Goal: Task Accomplishment & Management: Manage account settings

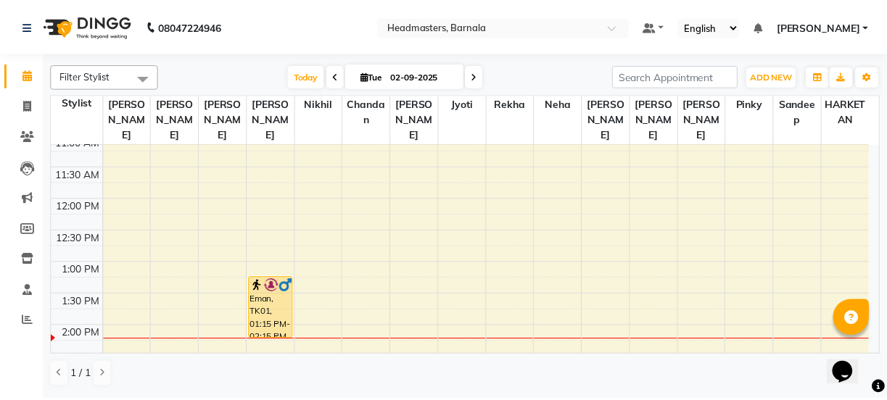
scroll to position [213, 0]
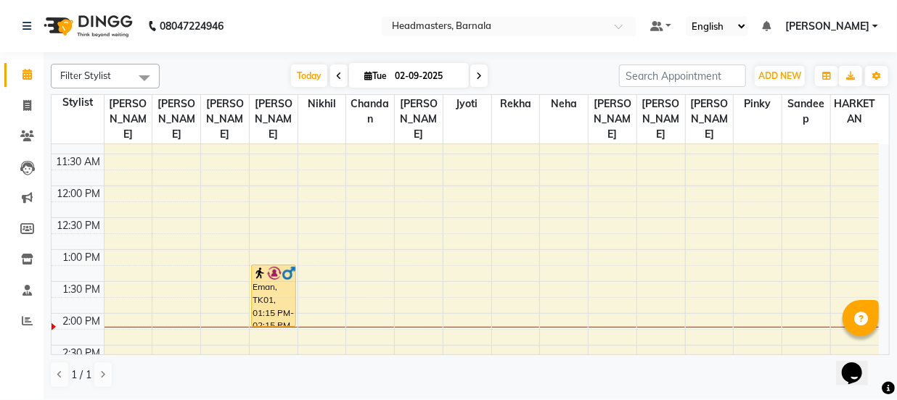
click at [889, 345] on td "8:00 AM 8:30 AM 9:00 AM 9:30 AM 10:00 AM 10:30 AM 11:00 AM 11:30 AM 12:00 PM 12…" at bounding box center [470, 249] width 838 height 211
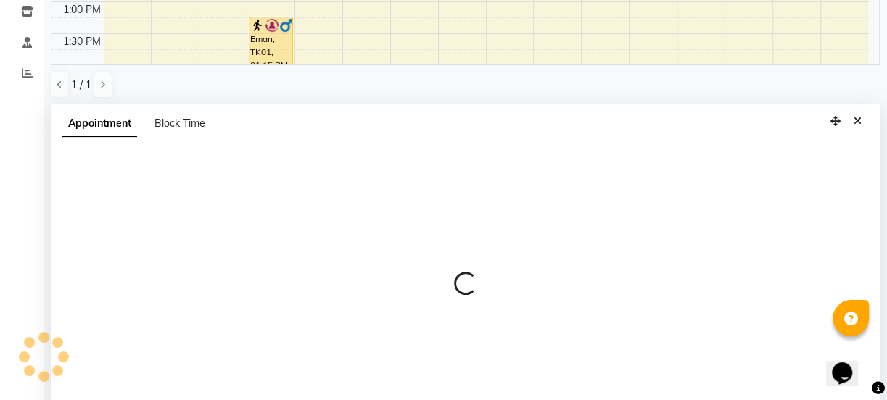
scroll to position [282, 0]
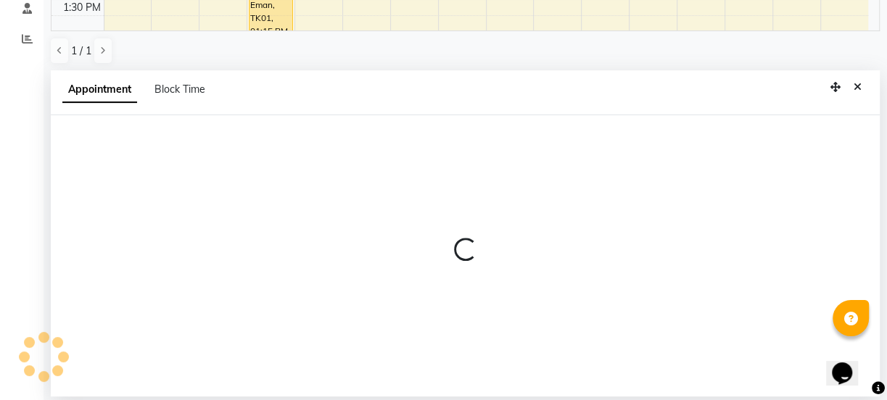
select select "67277"
select select "tentative"
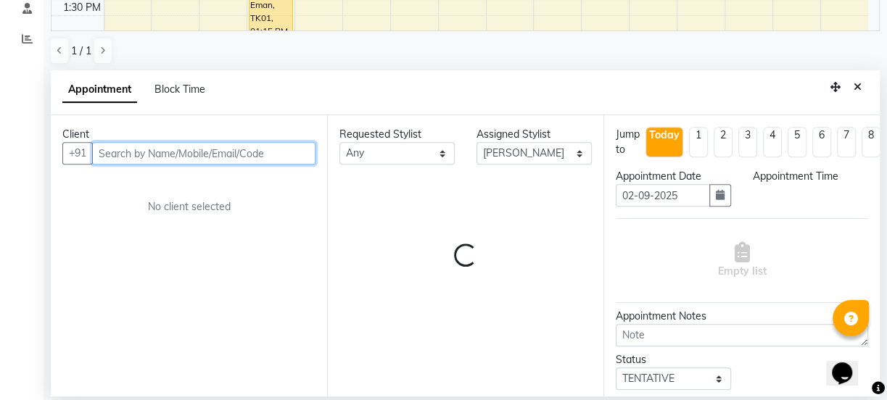
select select "855"
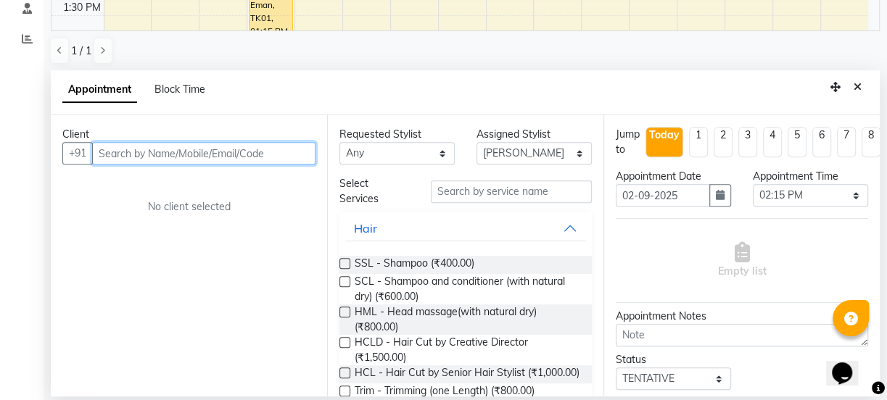
click at [232, 152] on input "text" at bounding box center [203, 153] width 223 height 22
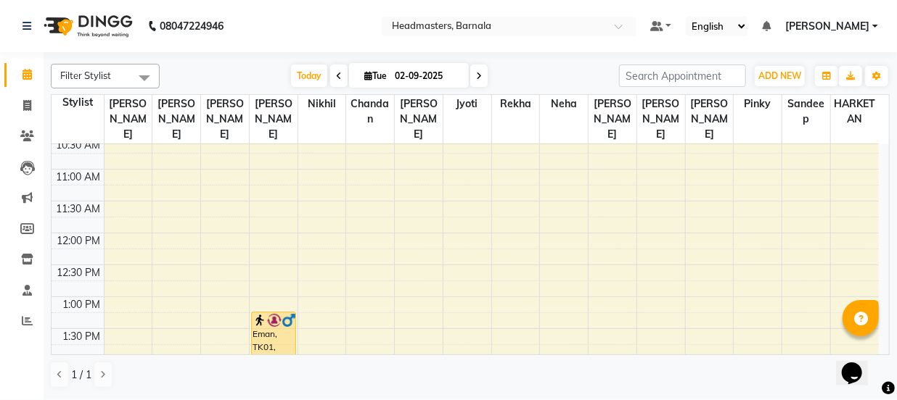
scroll to position [192, 0]
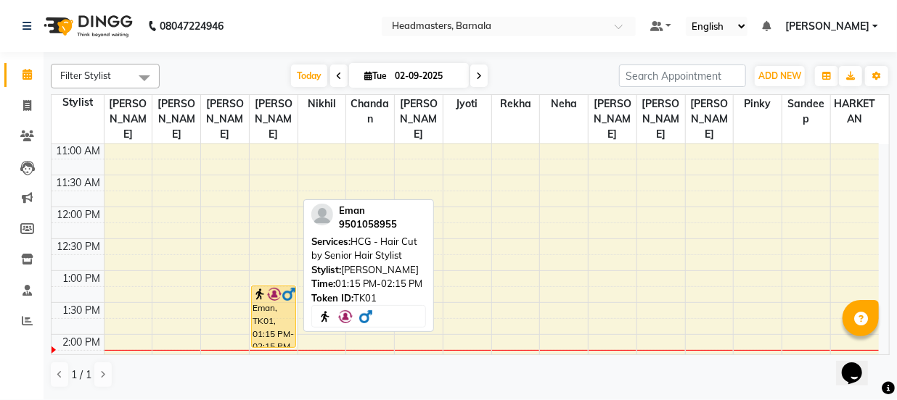
click at [284, 321] on div "Eman, TK01, 01:15 PM-02:15 PM, HCG - Hair Cut by Senior Hair Stylist" at bounding box center [274, 317] width 44 height 61
select select "1"
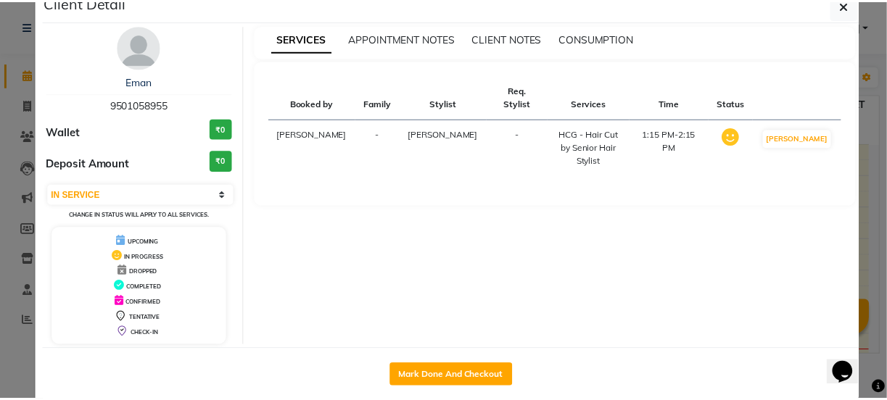
scroll to position [52, 0]
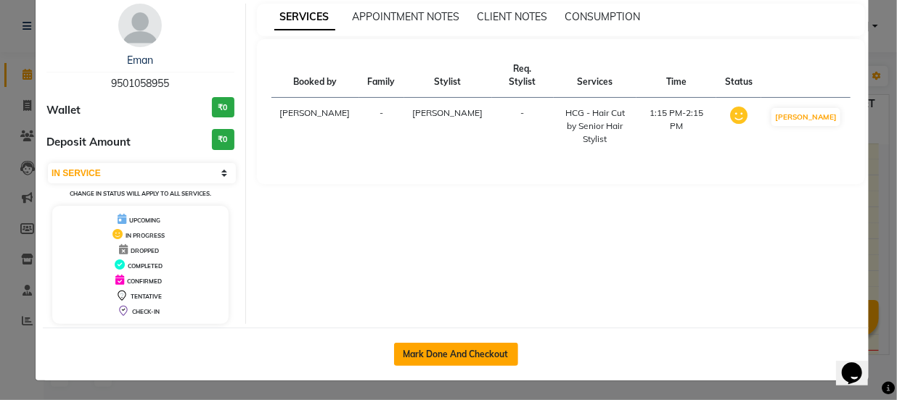
click at [464, 359] on button "Mark Done And Checkout" at bounding box center [456, 354] width 124 height 23
select select "service"
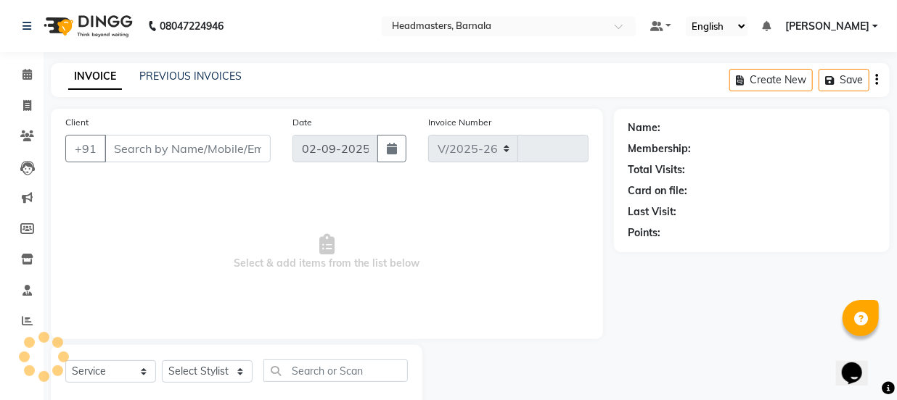
select select "7526"
type input "4107"
type input "9501058955"
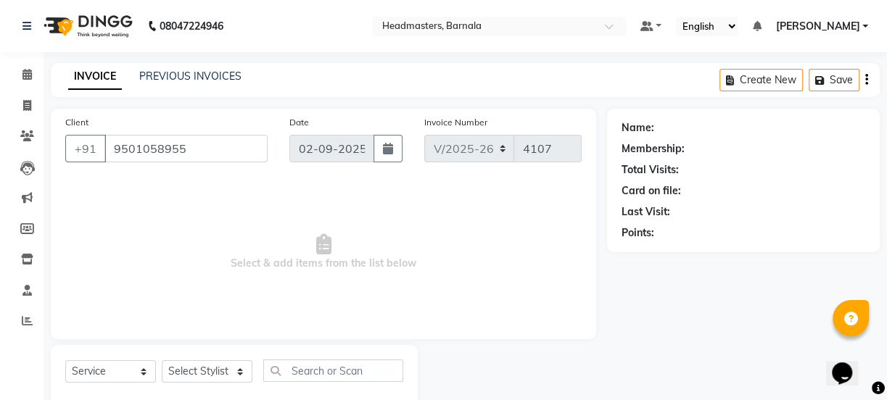
select select "67277"
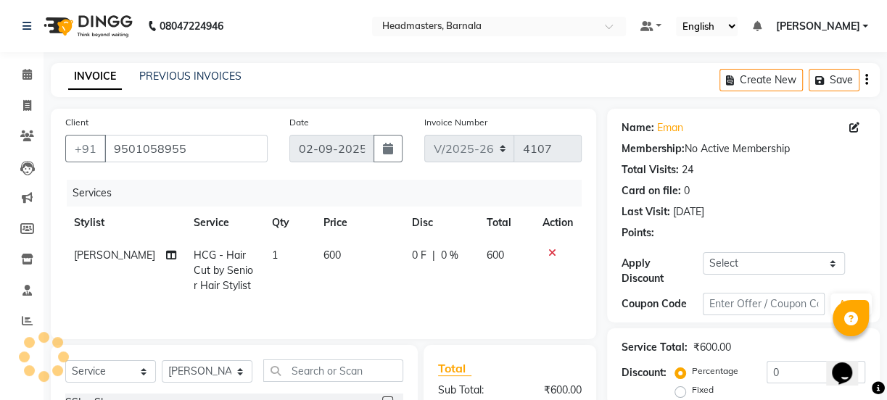
scroll to position [181, 0]
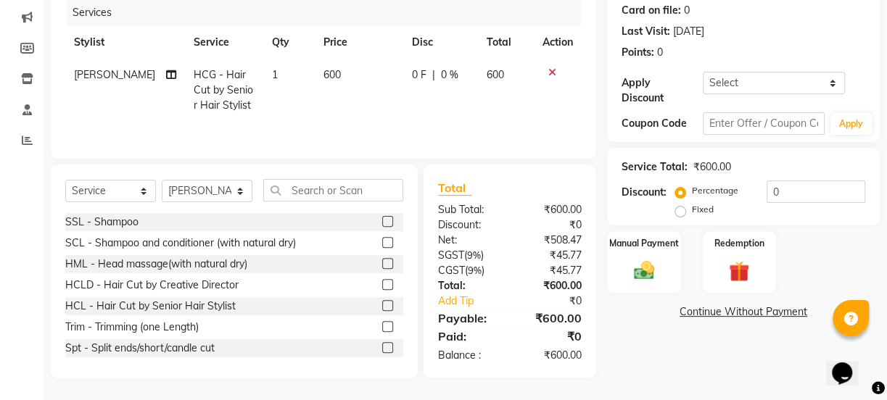
click at [692, 210] on label "Fixed" at bounding box center [703, 209] width 22 height 13
click at [678, 210] on input "Fixed" at bounding box center [683, 210] width 10 height 10
radio input "true"
drag, startPoint x: 812, startPoint y: 186, endPoint x: 645, endPoint y: 190, distance: 167.6
click at [715, 184] on div "Percentage Fixed 0" at bounding box center [771, 200] width 187 height 39
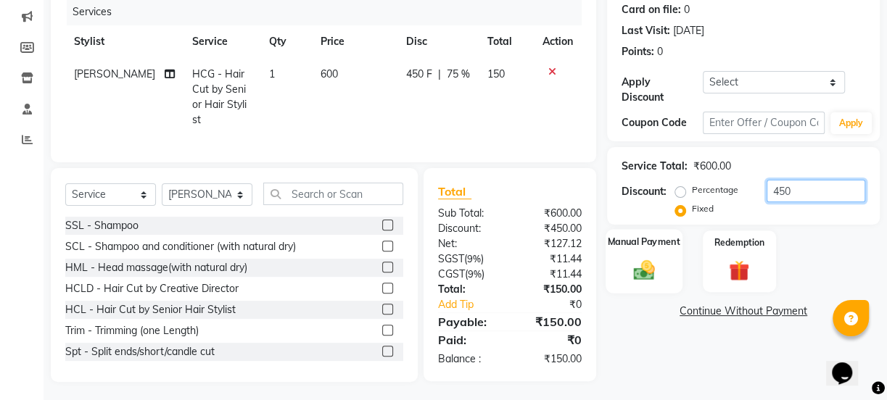
type input "450"
click at [636, 254] on div "Manual Payment" at bounding box center [644, 261] width 77 height 65
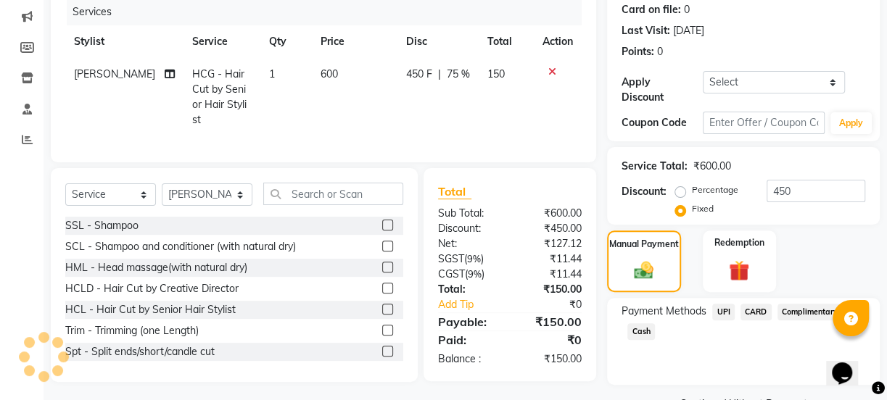
click at [643, 328] on span "Cash" at bounding box center [641, 331] width 28 height 17
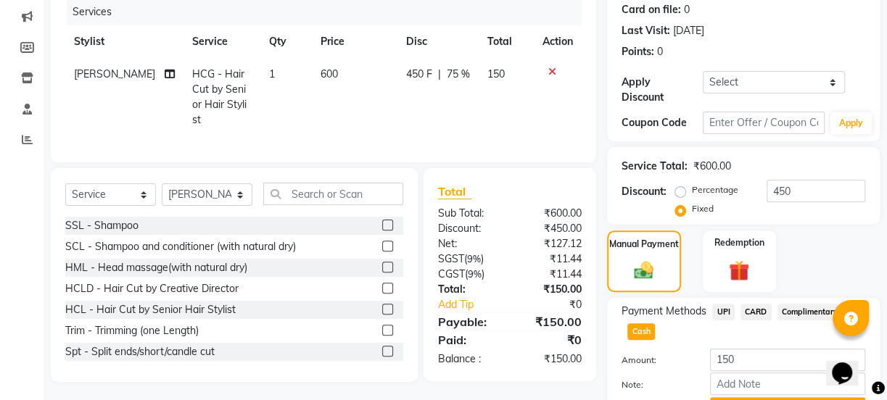
scroll to position [258, 0]
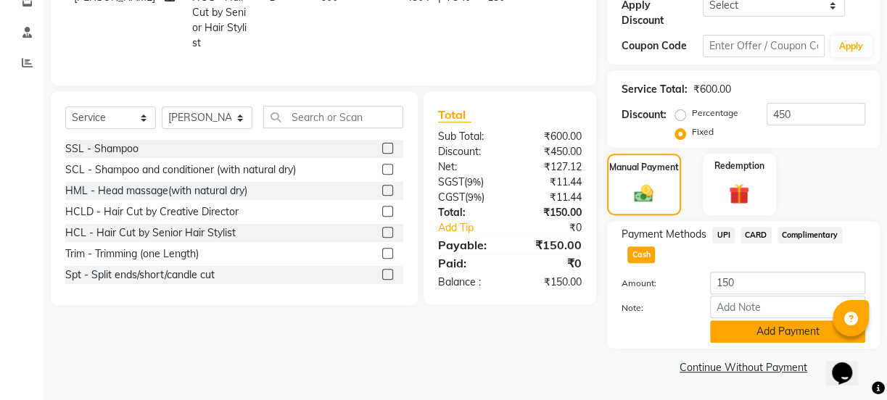
click at [778, 330] on button "Add Payment" at bounding box center [787, 332] width 155 height 22
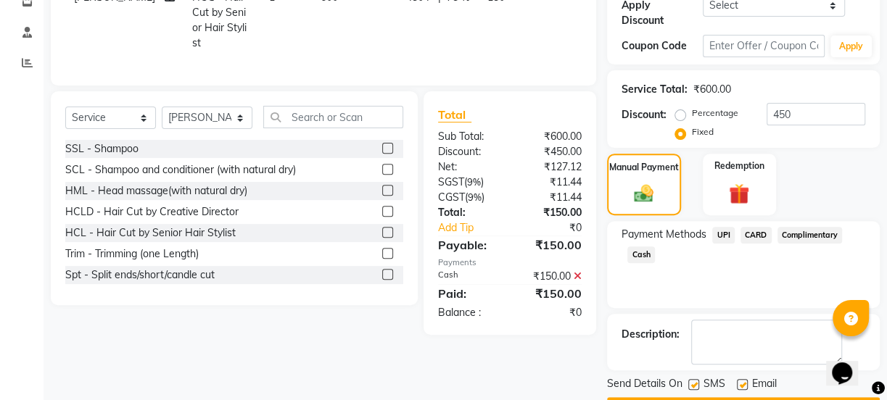
scroll to position [298, 0]
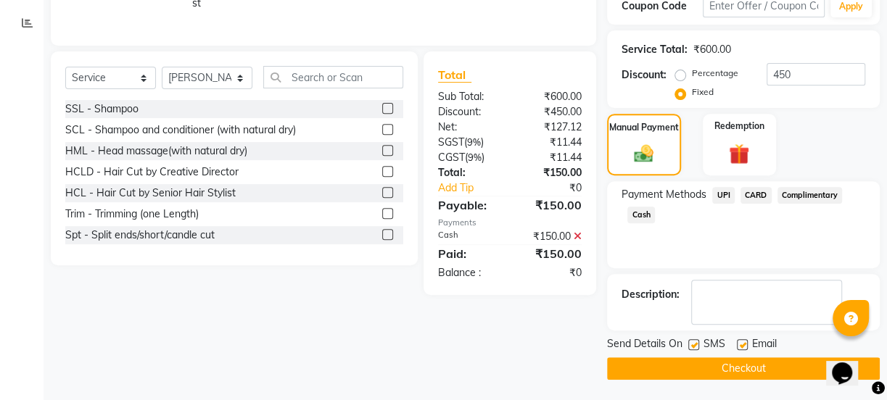
click at [762, 361] on button "Checkout" at bounding box center [743, 369] width 273 height 22
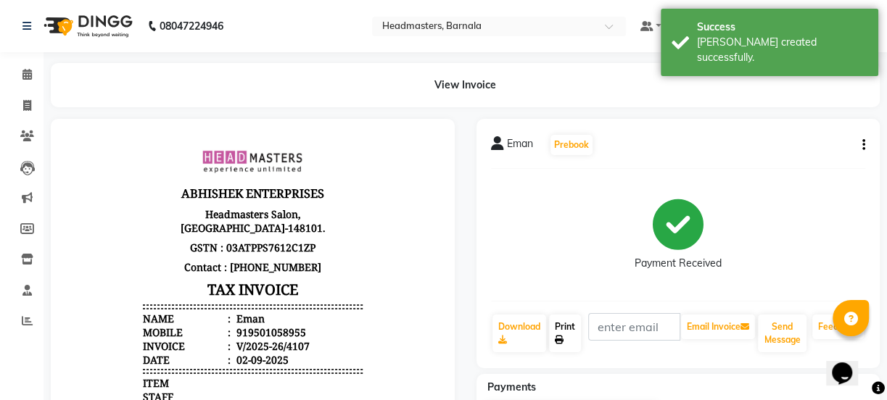
click at [556, 331] on link "Print" at bounding box center [565, 334] width 32 height 38
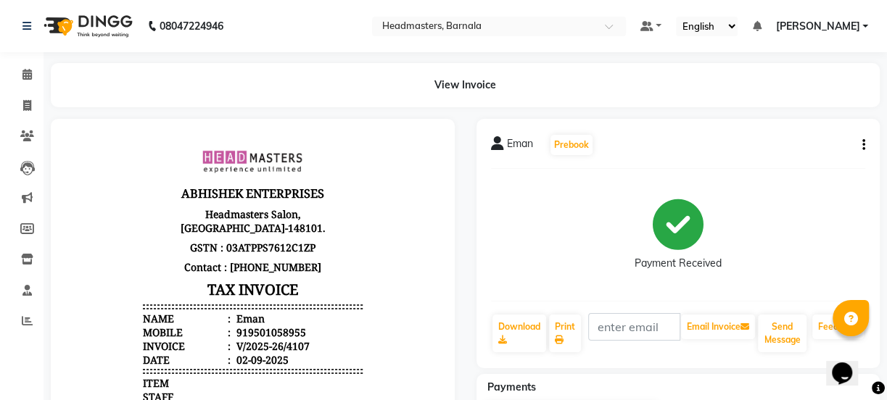
select select "service"
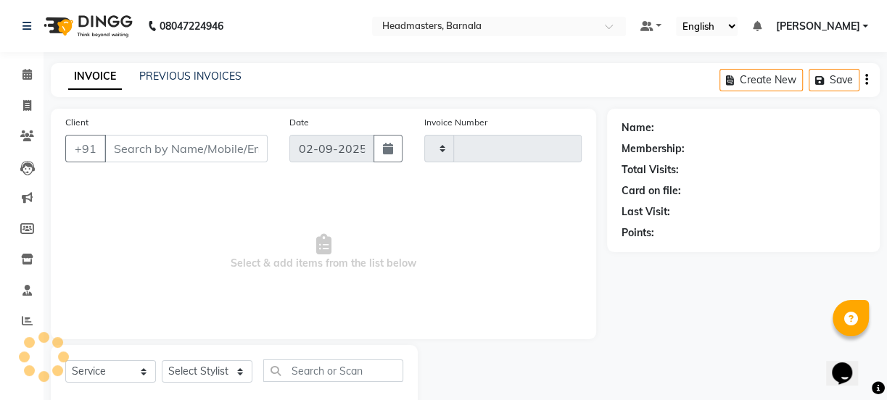
scroll to position [36, 0]
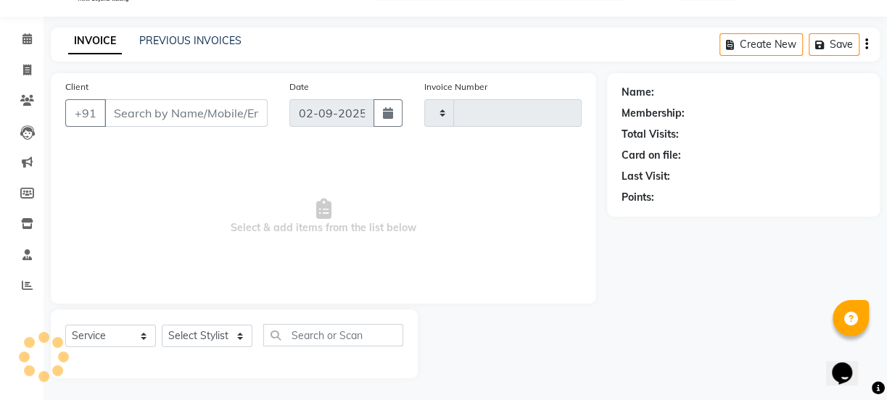
type input "4108"
select select "7526"
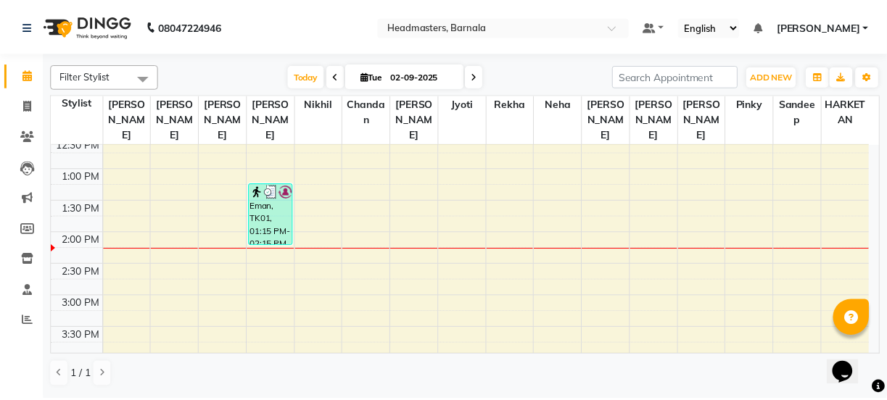
scroll to position [268, 0]
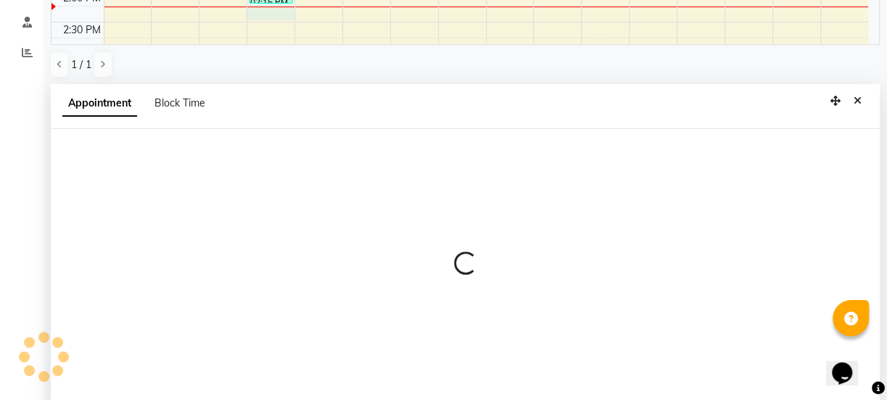
select select "67277"
select select "855"
select select "tentative"
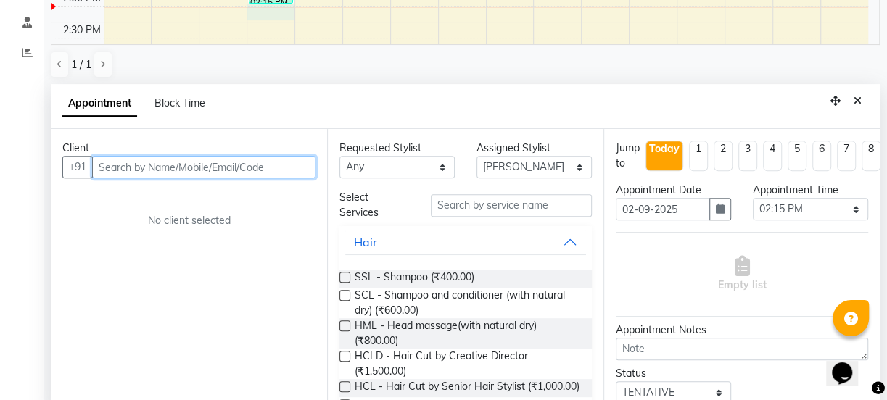
scroll to position [282, 0]
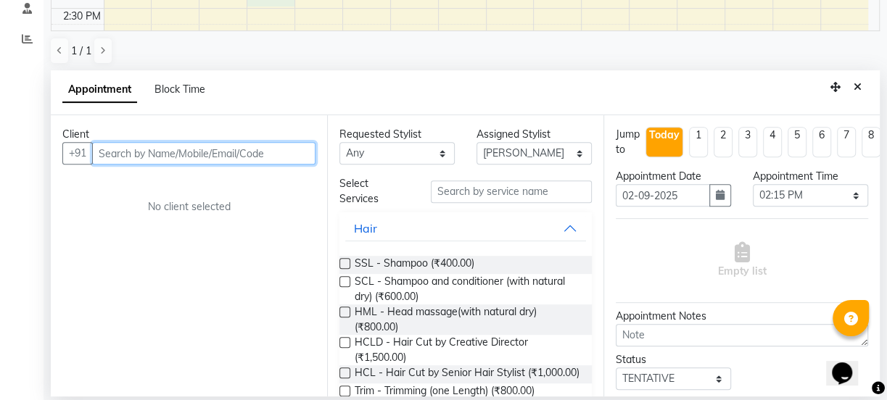
click at [165, 153] on input "text" at bounding box center [203, 153] width 223 height 22
click at [130, 155] on input "text" at bounding box center [203, 153] width 223 height 22
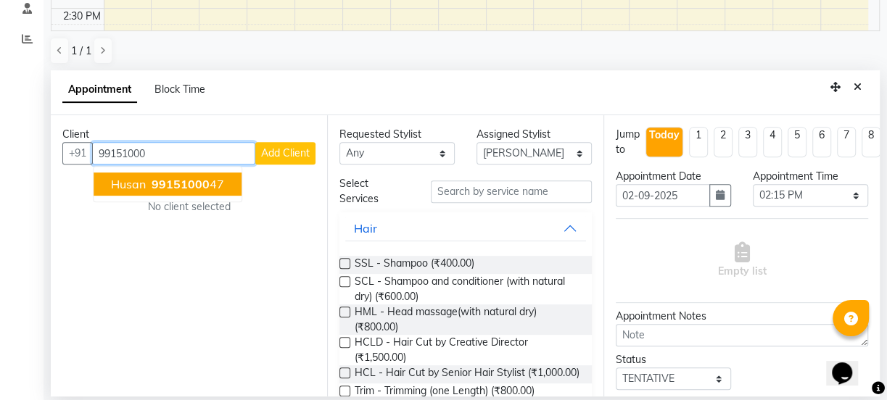
click at [191, 190] on button "husan 99151000 47" at bounding box center [168, 184] width 148 height 23
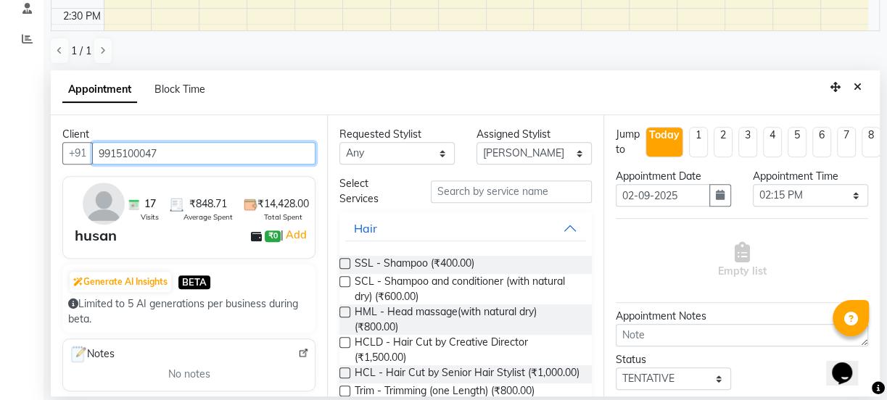
type input "9915100047"
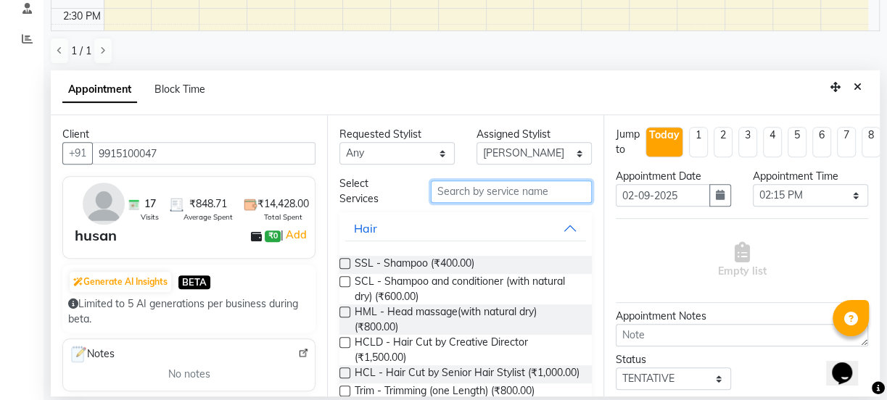
click at [460, 192] on input "text" at bounding box center [511, 192] width 161 height 22
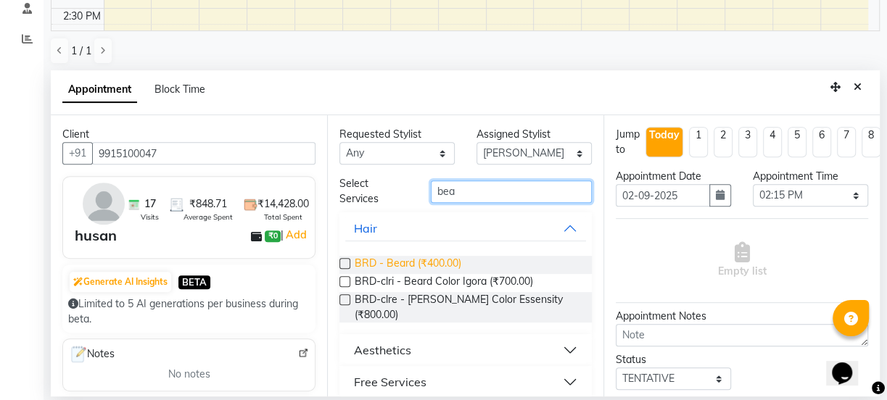
type input "bea"
click at [442, 262] on span "BRD - Beard (₹400.00)" at bounding box center [408, 265] width 107 height 18
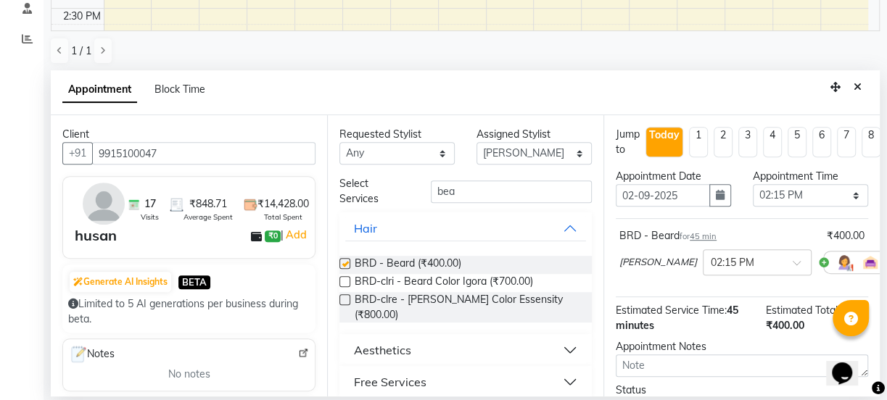
checkbox input "false"
drag, startPoint x: 492, startPoint y: 185, endPoint x: 239, endPoint y: 215, distance: 254.2
click at [296, 207] on div "Client +91 9915100047 17 Visits ₹848.71 Average Spent ₹14,428.00 Total Spent hu…" at bounding box center [465, 255] width 829 height 281
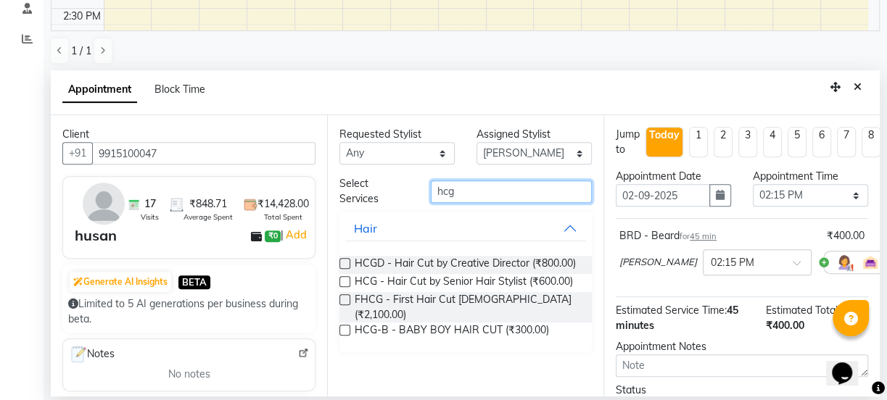
scroll to position [139, 0]
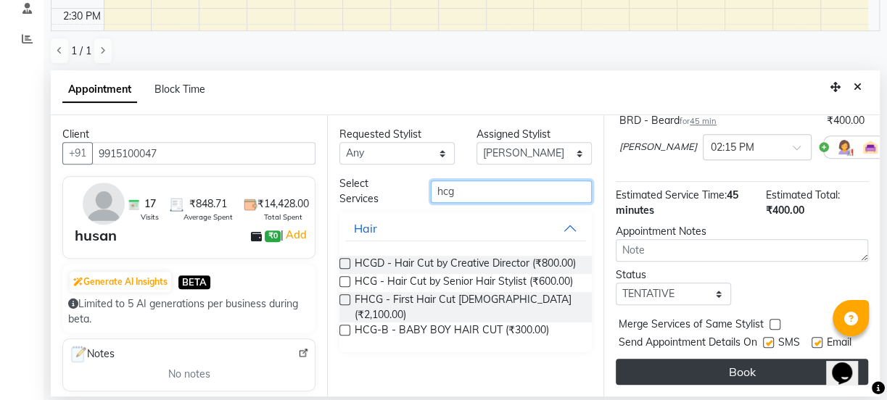
type input "hcg"
click at [762, 359] on button "Book" at bounding box center [742, 372] width 252 height 26
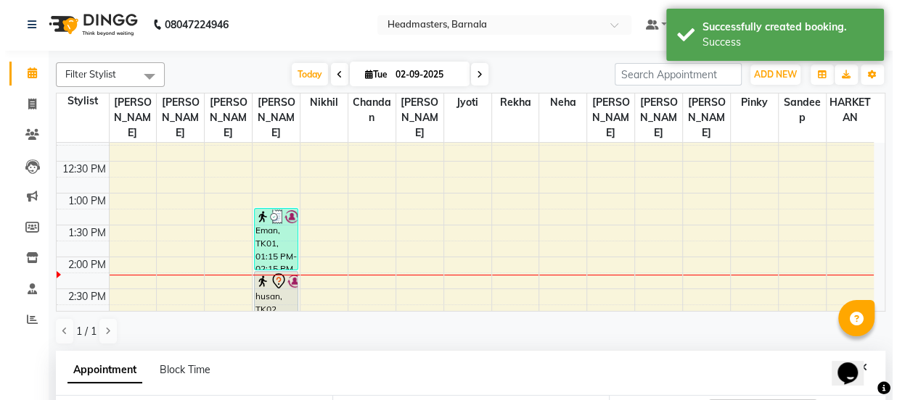
scroll to position [0, 0]
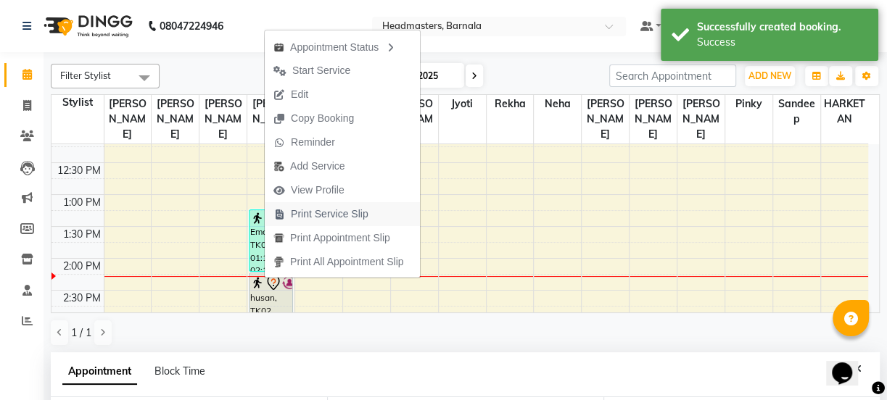
click at [347, 218] on span "Print Service Slip" at bounding box center [330, 214] width 78 height 15
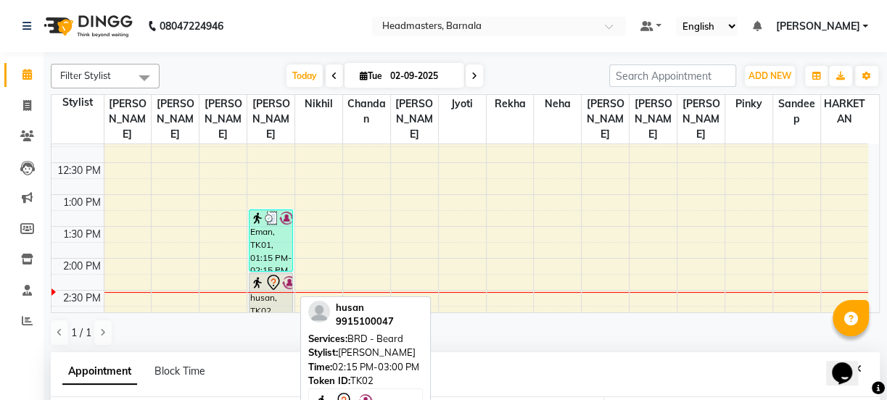
click at [274, 290] on div "husan, TK02, 02:15 PM-03:00 PM, BRD - Beard" at bounding box center [271, 296] width 43 height 46
select select "7"
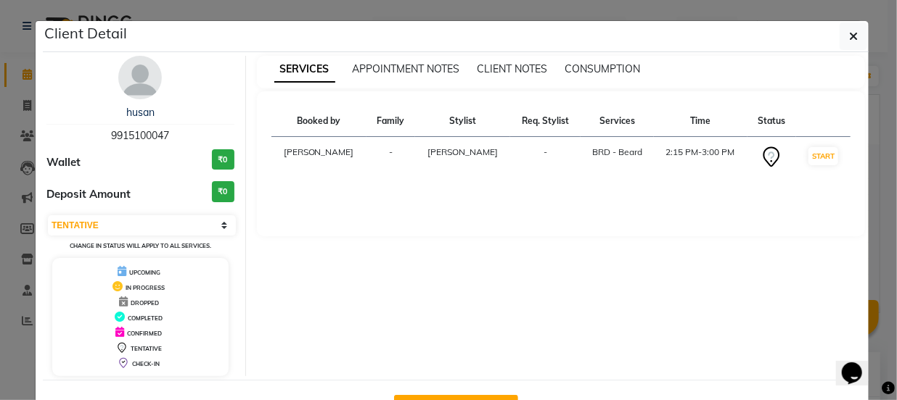
drag, startPoint x: 564, startPoint y: 324, endPoint x: 564, endPoint y: 316, distance: 8.0
click at [564, 321] on div "SERVICES APPOINTMENT NOTES CLIENT NOTES CONSUMPTION Booked by Family Stylist Re…" at bounding box center [561, 216] width 630 height 321
click at [7, 333] on ngb-modal-window "Client Detail husan 9915100047 Wallet ₹0 Deposit Amount ₹0 Select IN SERVICE CO…" at bounding box center [448, 200] width 897 height 400
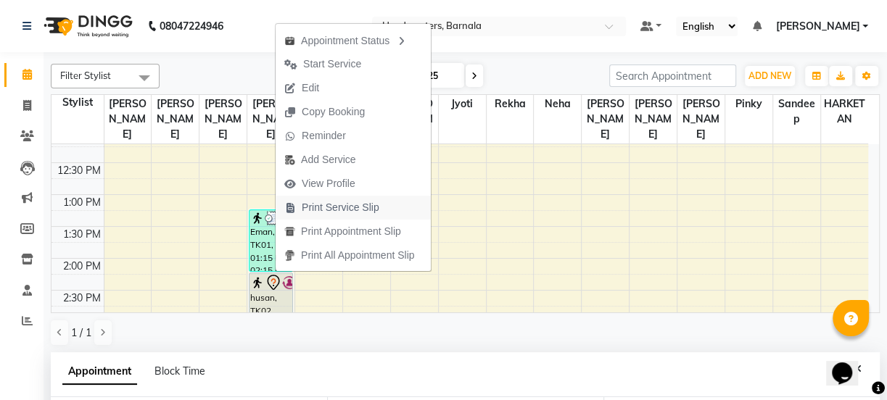
click at [333, 205] on span "Print Service Slip" at bounding box center [341, 207] width 78 height 15
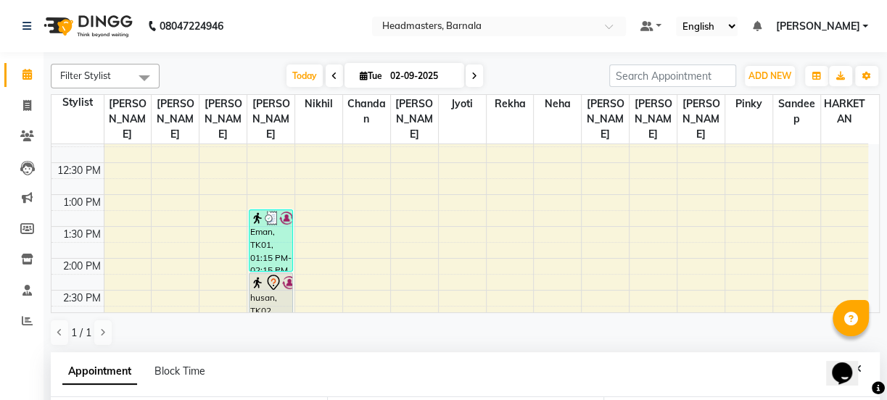
click at [242, 359] on div "Appointment Block Time" at bounding box center [465, 375] width 829 height 45
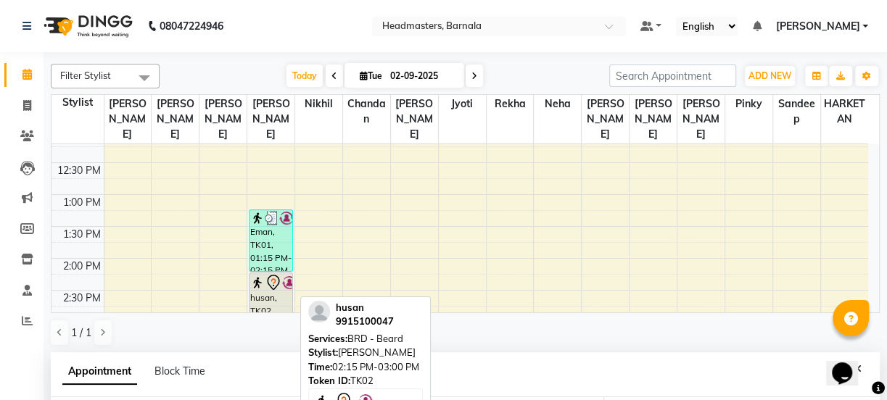
click at [275, 291] on div "husan, TK02, 02:15 PM-03:00 PM, BRD - Beard" at bounding box center [271, 296] width 43 height 46
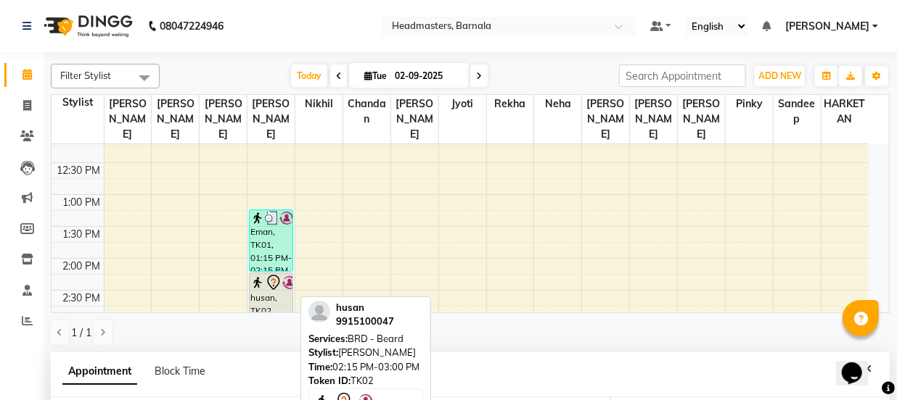
select select "7"
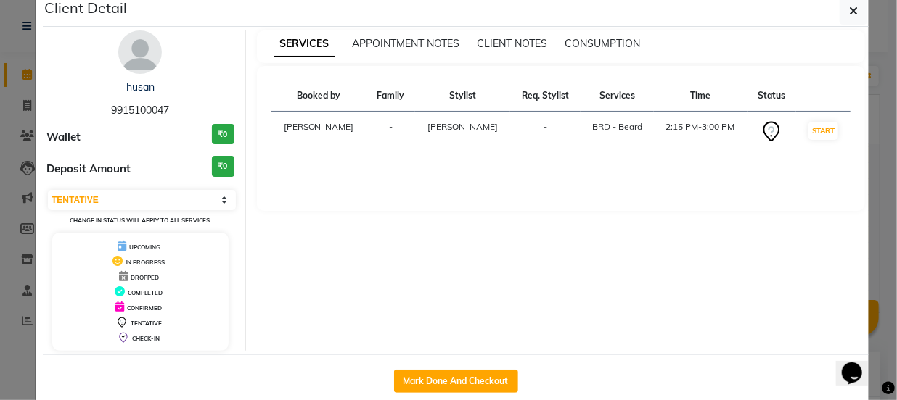
scroll to position [52, 0]
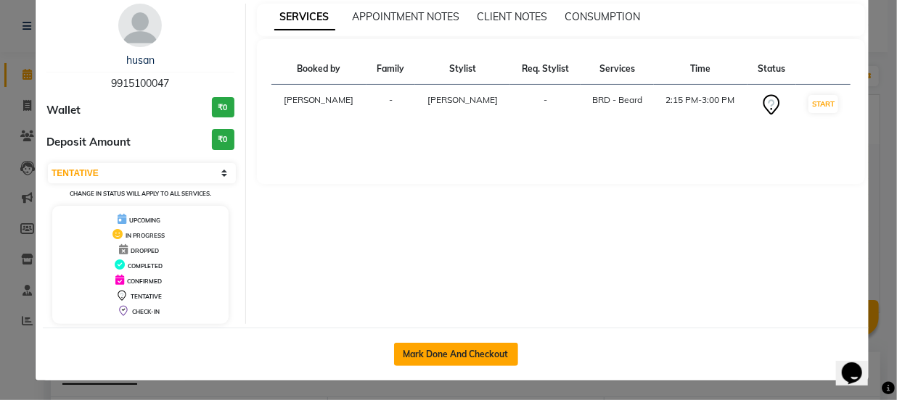
click at [469, 350] on button "Mark Done And Checkout" at bounding box center [456, 354] width 124 height 23
select select "service"
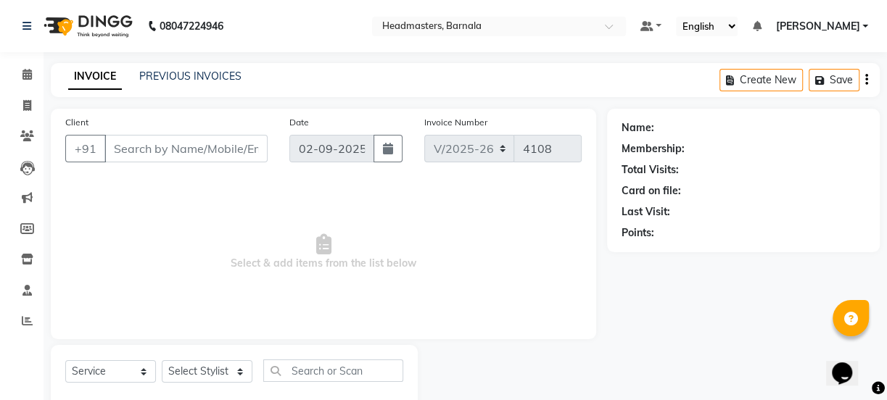
type input "9915100047"
select select "67277"
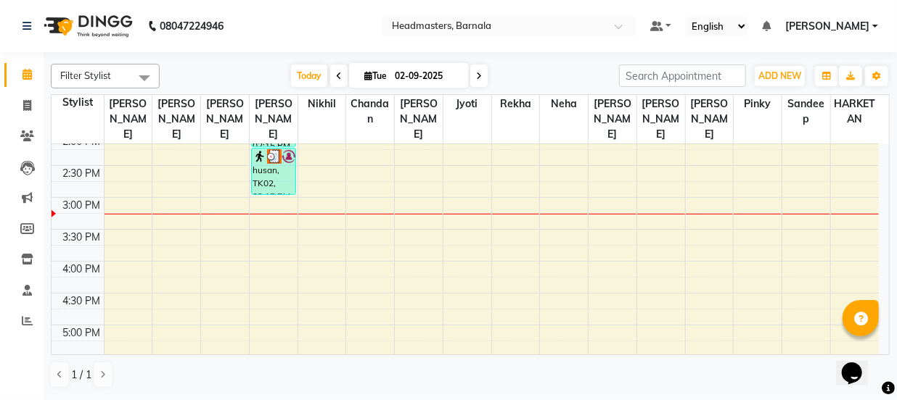
scroll to position [367, 0]
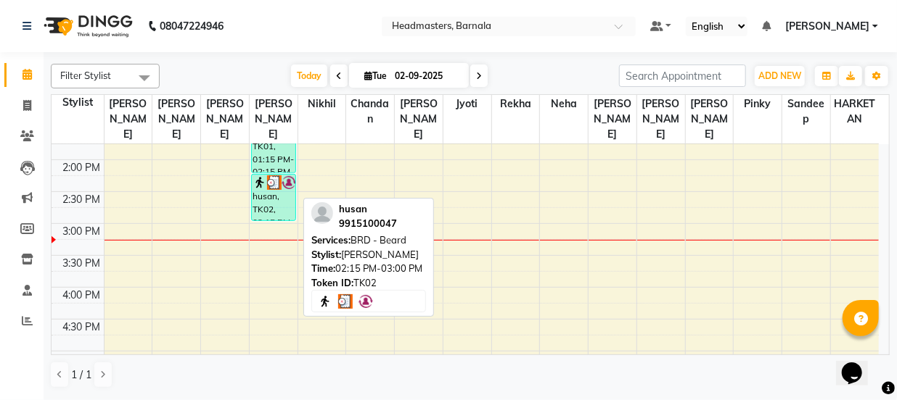
click at [287, 189] on div "husan, TK02, 02:15 PM-03:00 PM, BRD - Beard" at bounding box center [274, 198] width 44 height 46
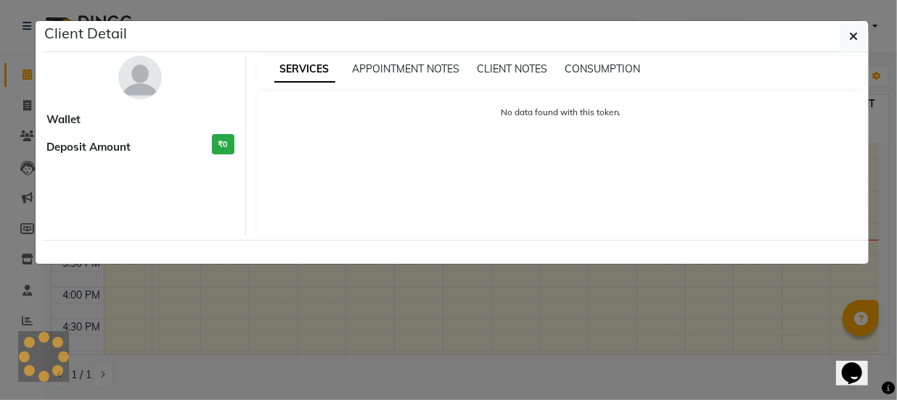
select select "3"
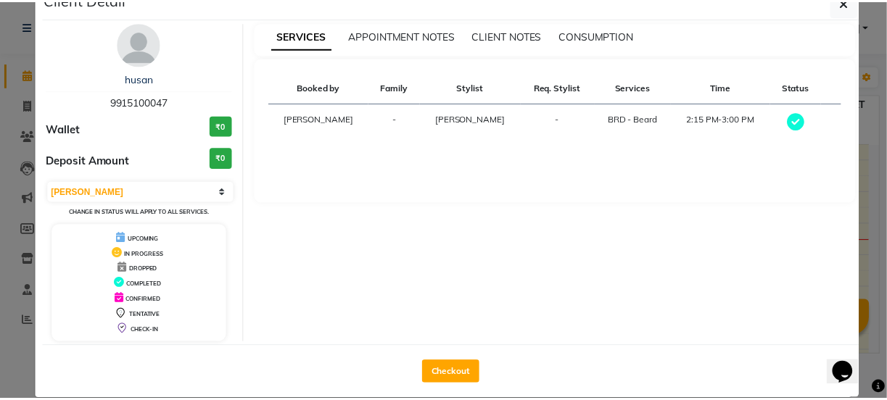
scroll to position [52, 0]
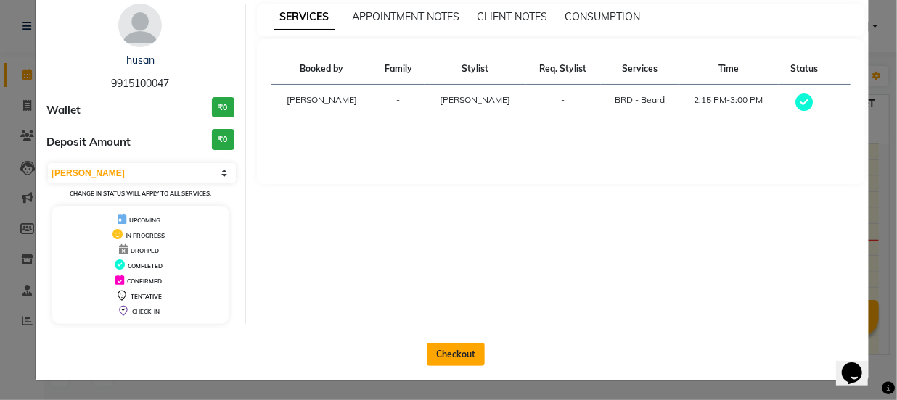
click at [472, 350] on button "Checkout" at bounding box center [455, 354] width 58 height 23
select select "service"
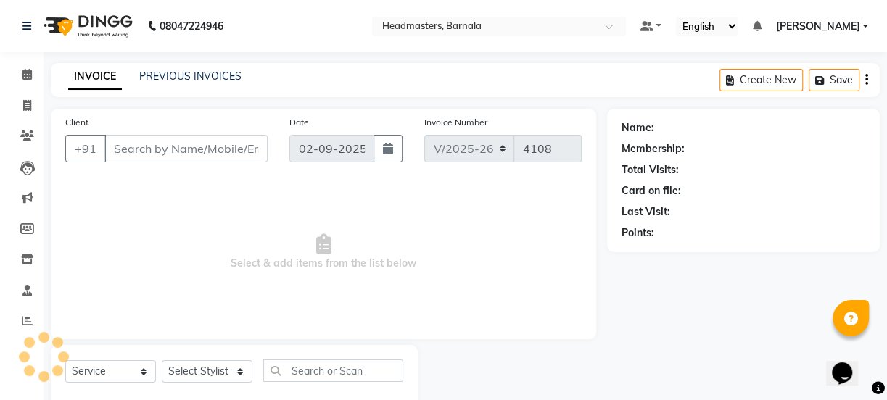
type input "9915100047"
select select "67277"
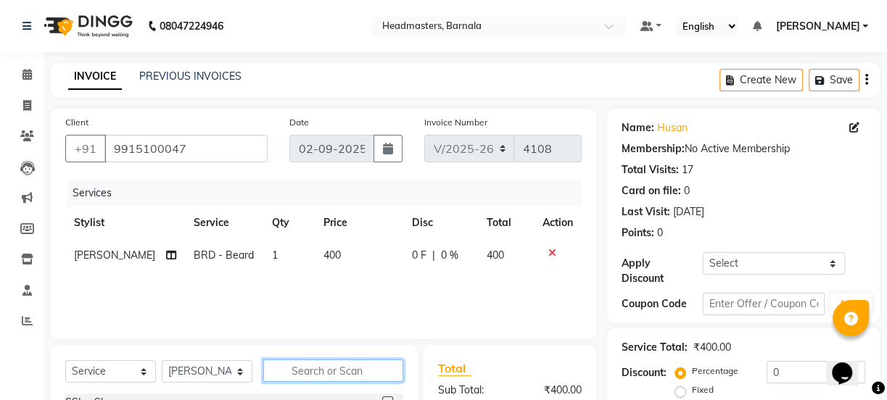
click at [298, 374] on input "text" at bounding box center [333, 371] width 140 height 22
type input "hcg"
click at [883, 342] on div "Name: Husan Membership: No Active Membership Total Visits: 17 Card on file: 0 L…" at bounding box center [749, 334] width 284 height 450
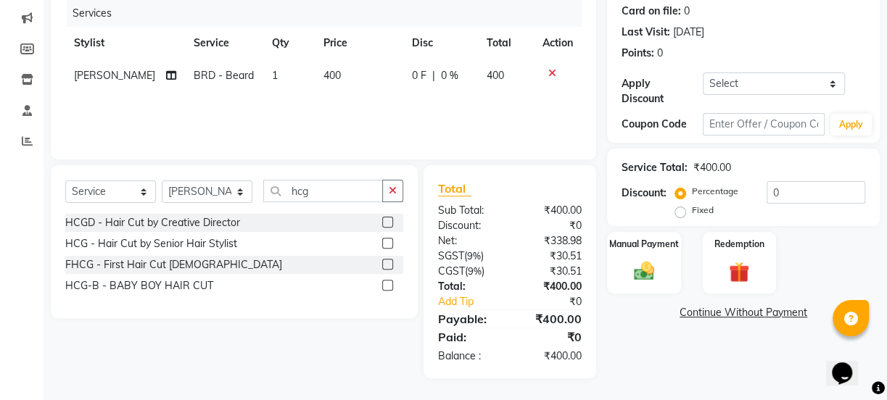
click at [387, 239] on label at bounding box center [387, 243] width 11 height 11
click at [387, 239] on input "checkbox" at bounding box center [386, 243] width 9 height 9
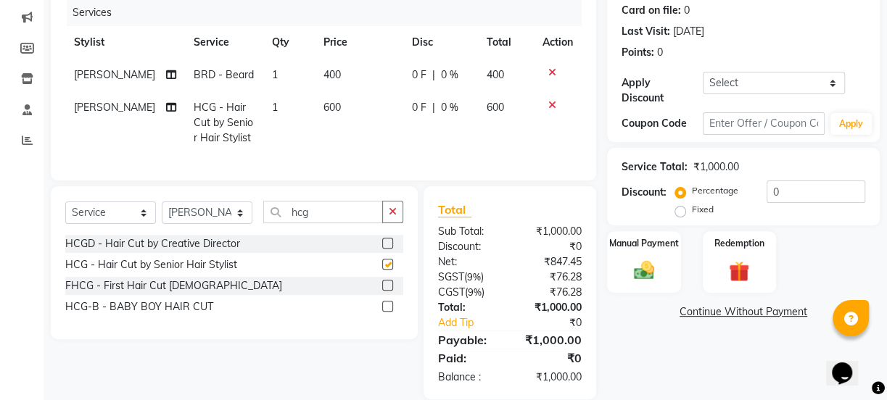
checkbox input "false"
click at [692, 210] on label "Fixed" at bounding box center [703, 209] width 22 height 13
click at [678, 210] on input "Fixed" at bounding box center [683, 210] width 10 height 10
radio input "true"
drag, startPoint x: 793, startPoint y: 199, endPoint x: 656, endPoint y: 232, distance: 141.1
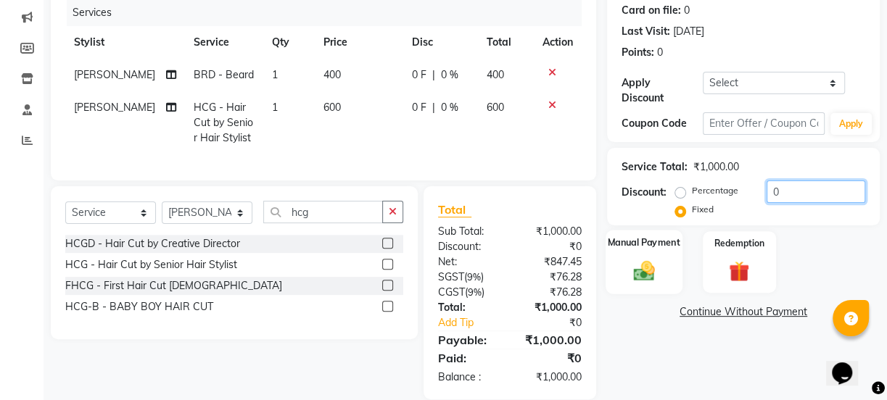
click at [692, 217] on div "Percentage Fixed 0" at bounding box center [771, 200] width 187 height 39
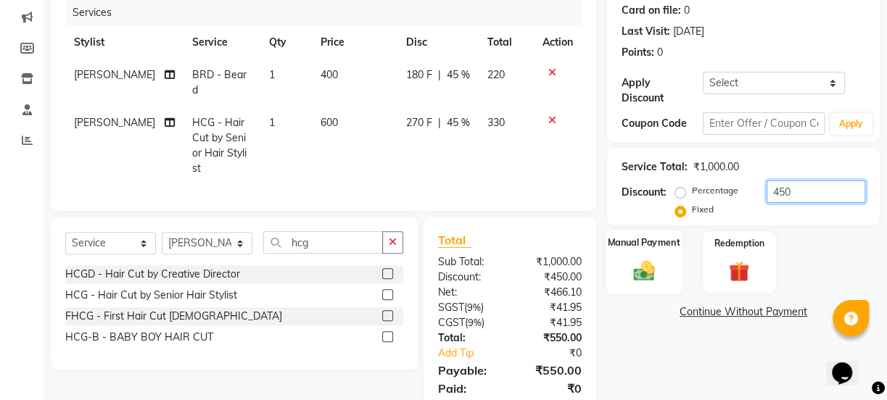
type input "450"
click at [651, 271] on img at bounding box center [644, 270] width 35 height 25
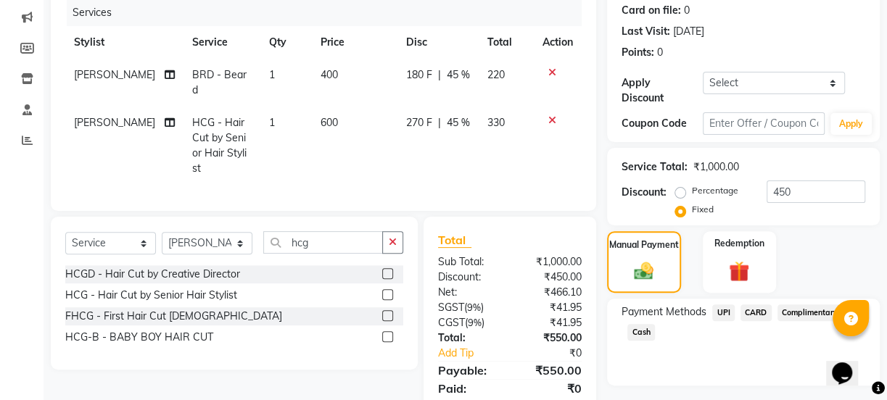
click at [717, 308] on span "UPI" at bounding box center [723, 313] width 22 height 17
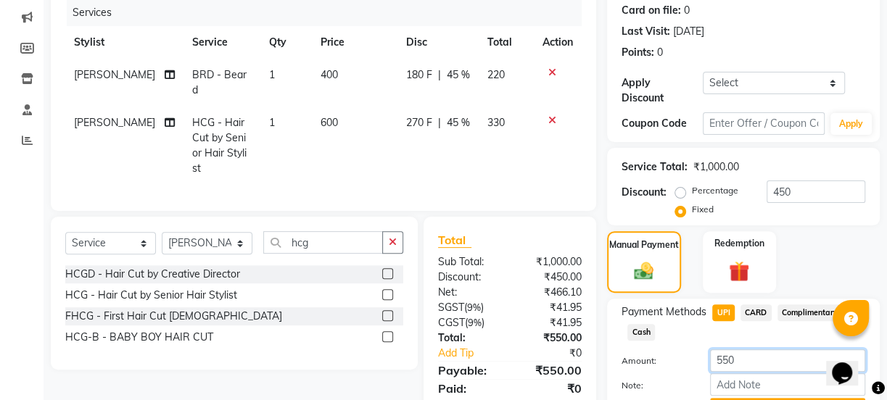
click at [720, 364] on input "550" at bounding box center [787, 361] width 155 height 22
click at [635, 331] on span "Cash" at bounding box center [641, 332] width 28 height 17
click at [720, 365] on input "550" at bounding box center [787, 361] width 155 height 22
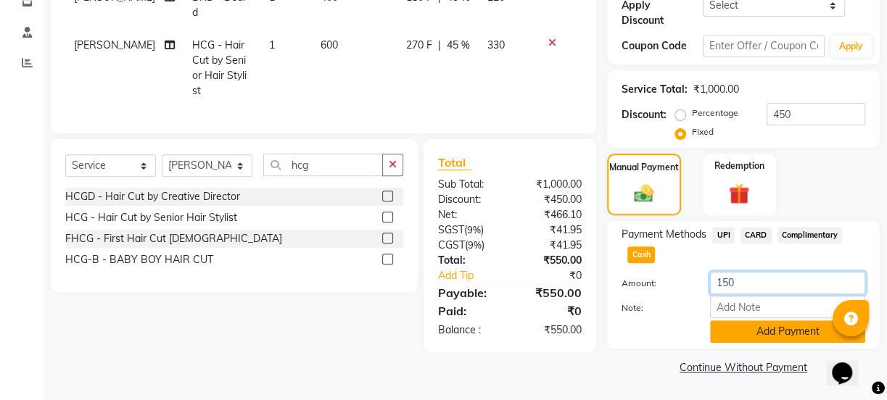
type input "150"
click at [805, 326] on button "Add Payment" at bounding box center [787, 332] width 155 height 22
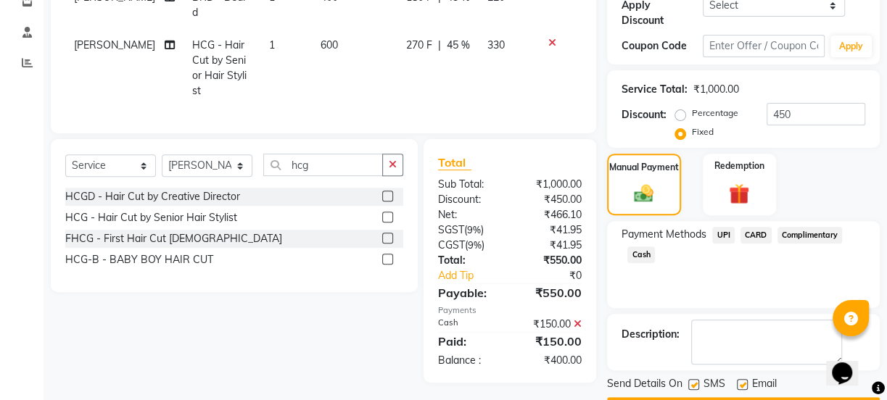
click at [725, 236] on span "UPI" at bounding box center [723, 235] width 22 height 17
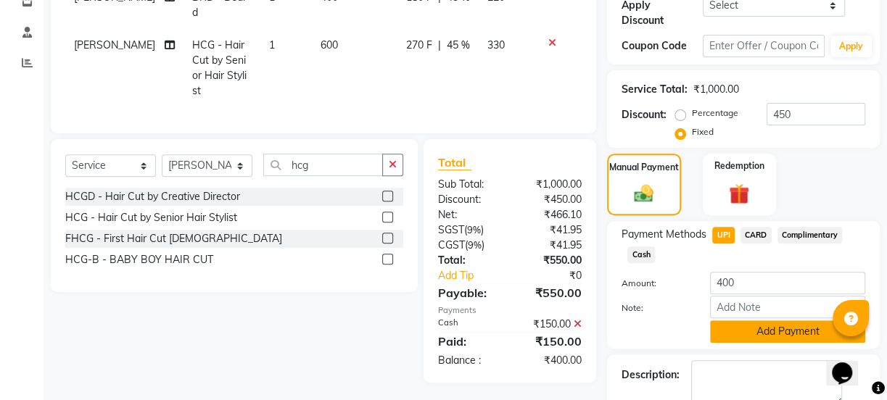
click at [771, 326] on button "Add Payment" at bounding box center [787, 332] width 155 height 22
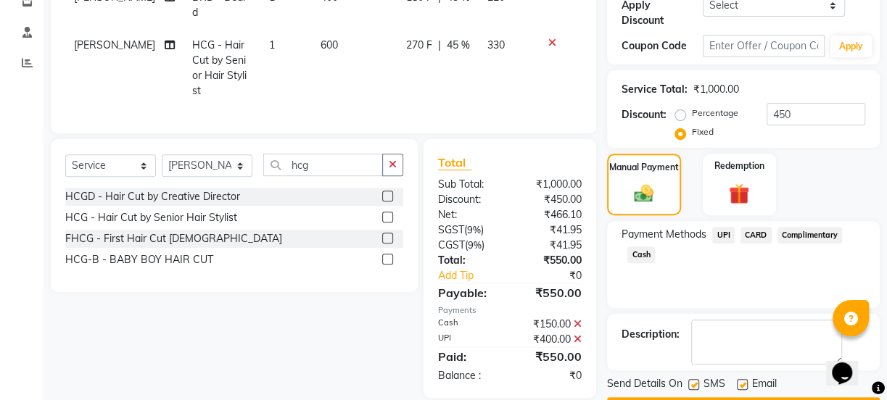
scroll to position [298, 0]
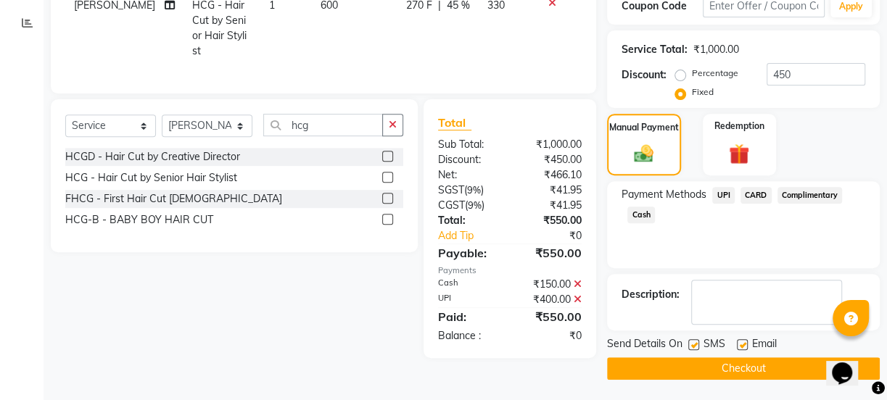
click at [764, 371] on button "Checkout" at bounding box center [743, 369] width 273 height 22
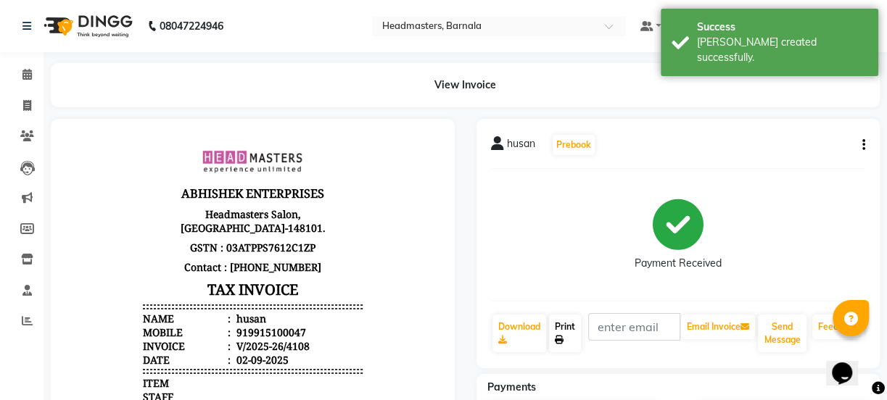
click at [573, 323] on link "Print" at bounding box center [565, 334] width 32 height 38
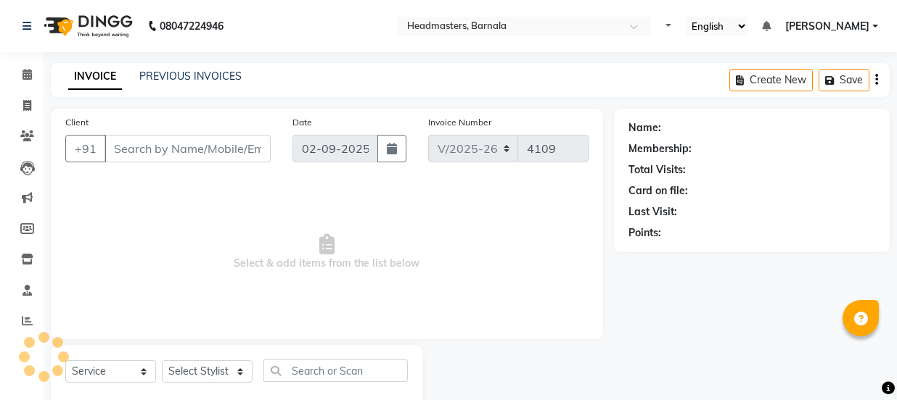
select select "service"
type input "9915100047"
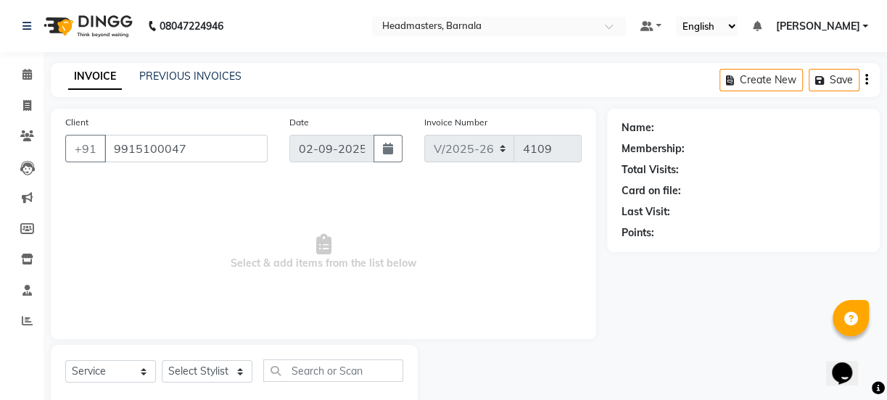
select select "67277"
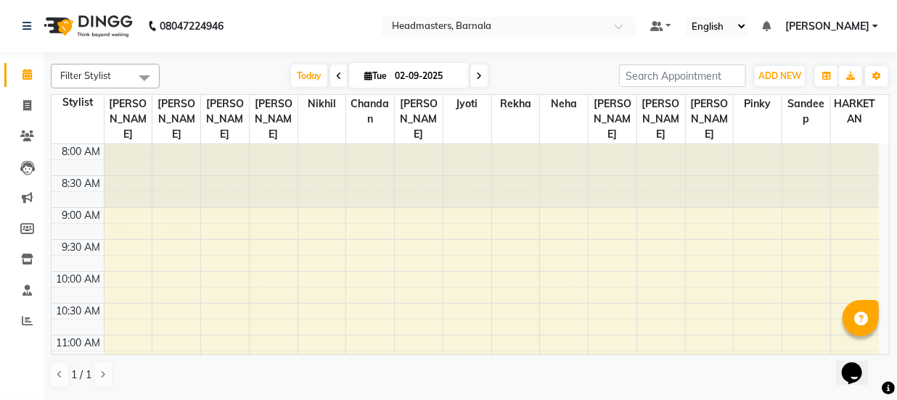
click at [874, 347] on div "Opens Chat This icon Opens the chat window." at bounding box center [858, 347] width 35 height 0
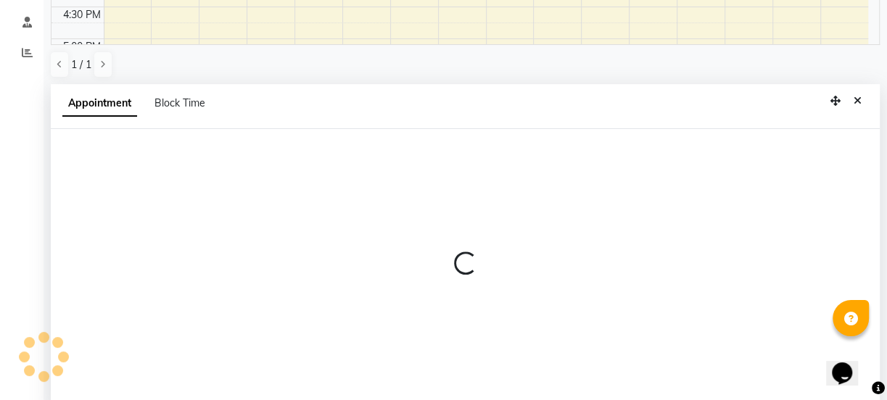
scroll to position [282, 0]
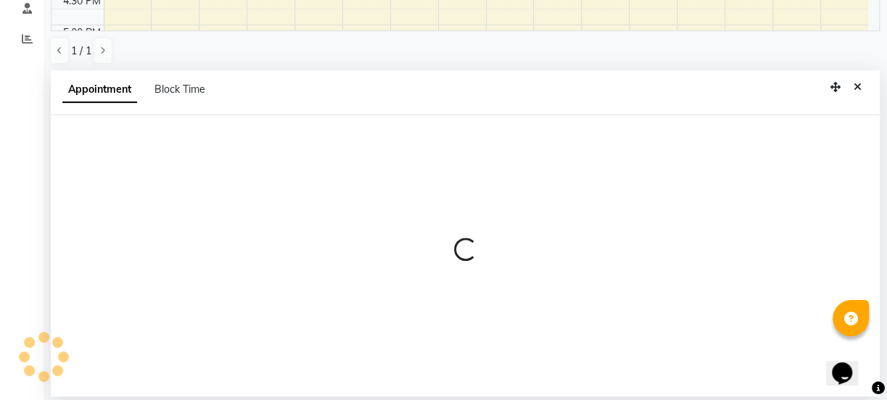
select select "67277"
select select "tentative"
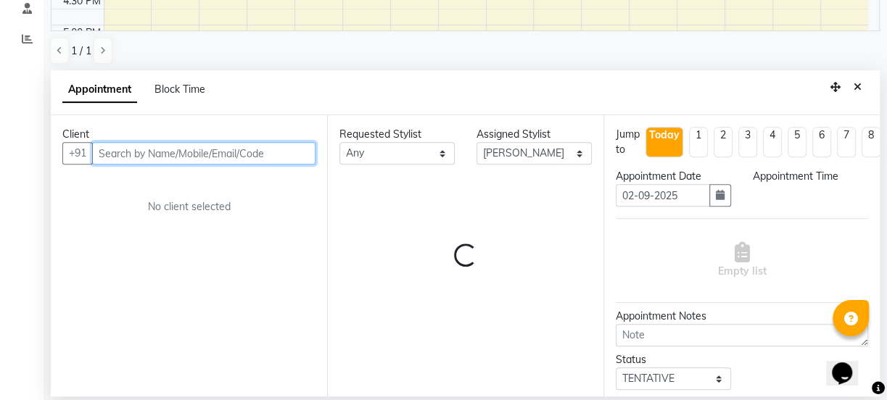
select select "960"
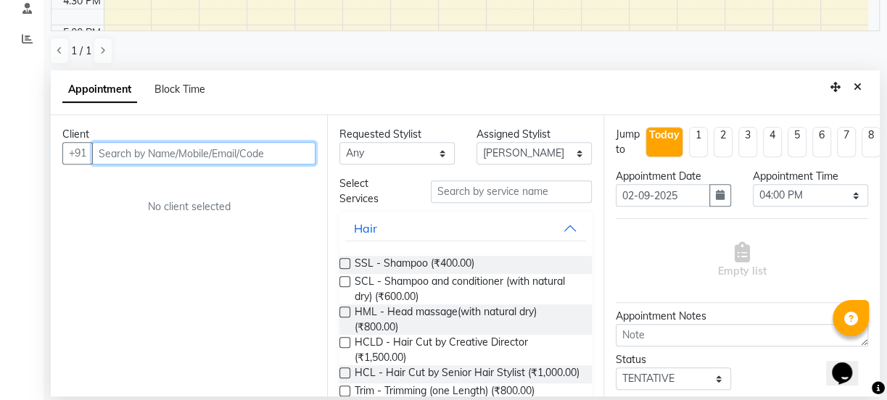
click at [149, 157] on input "text" at bounding box center [203, 153] width 223 height 22
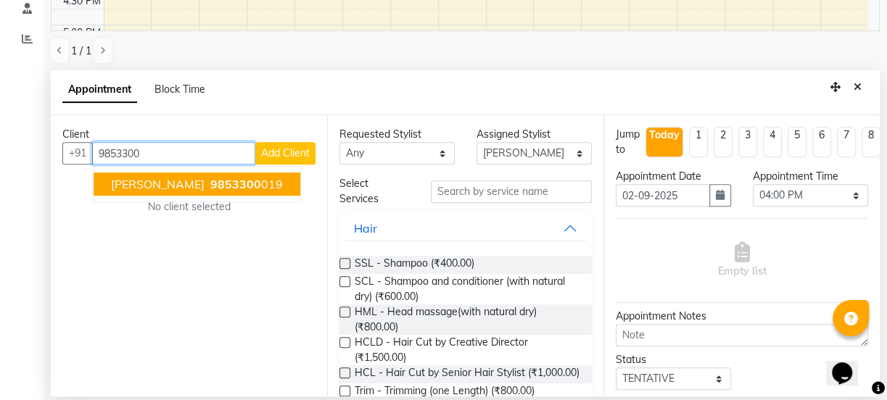
click at [209, 184] on ngb-highlight "9853300 019" at bounding box center [244, 184] width 75 height 15
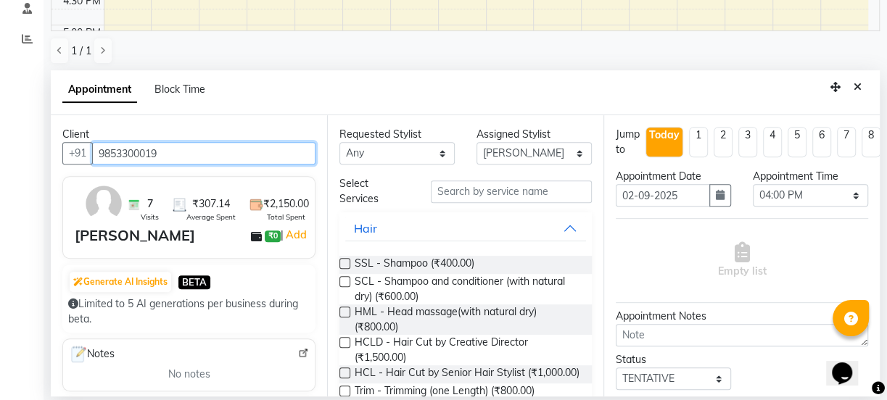
type input "9853300019"
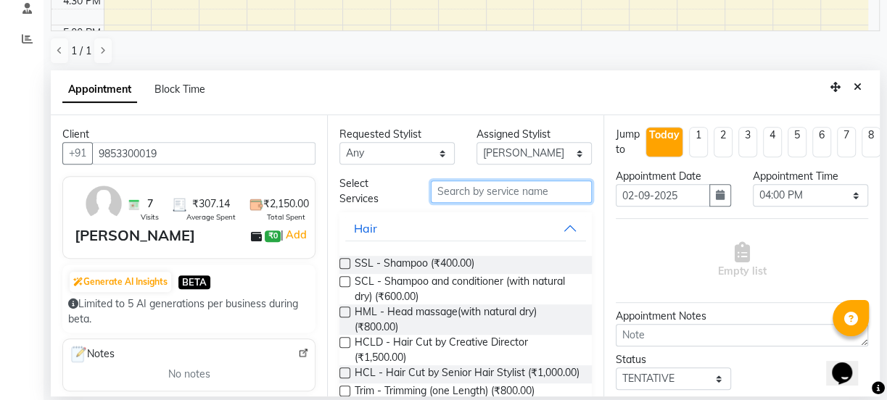
click at [469, 199] on input "text" at bounding box center [511, 192] width 161 height 22
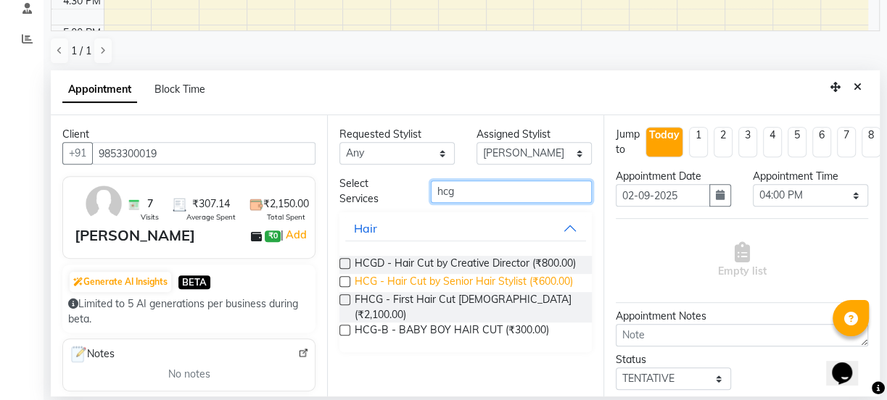
type input "hcg"
click at [561, 285] on span "HCG - Hair Cut by Senior Hair Stylist (₹600.00)" at bounding box center [464, 283] width 218 height 18
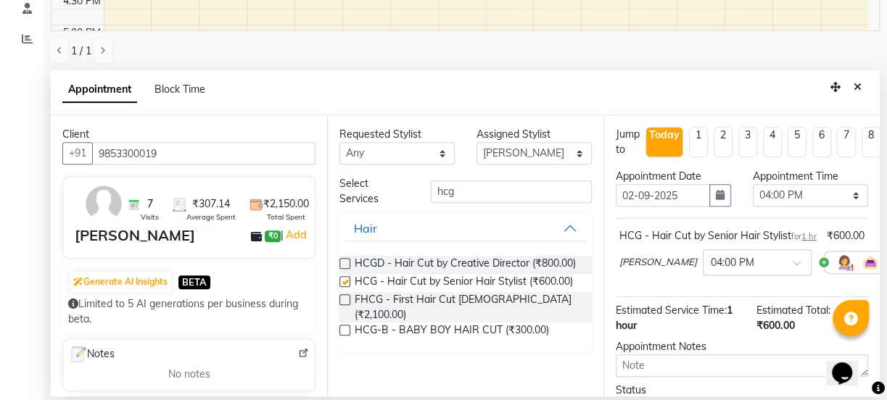
checkbox input "false"
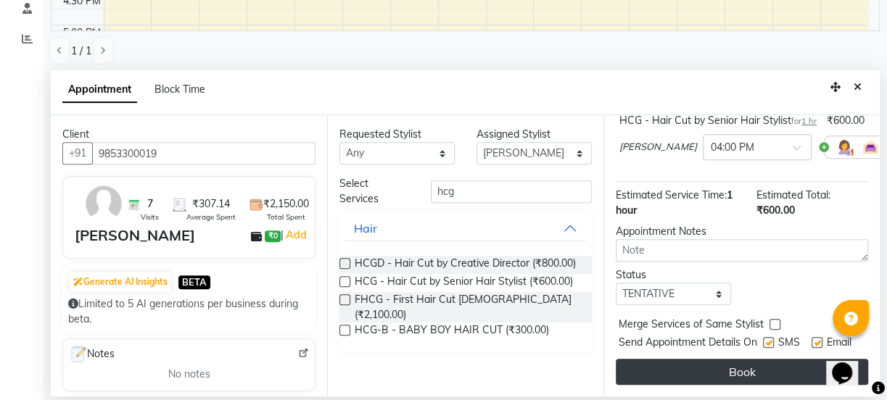
click at [800, 359] on button "Book" at bounding box center [742, 372] width 252 height 26
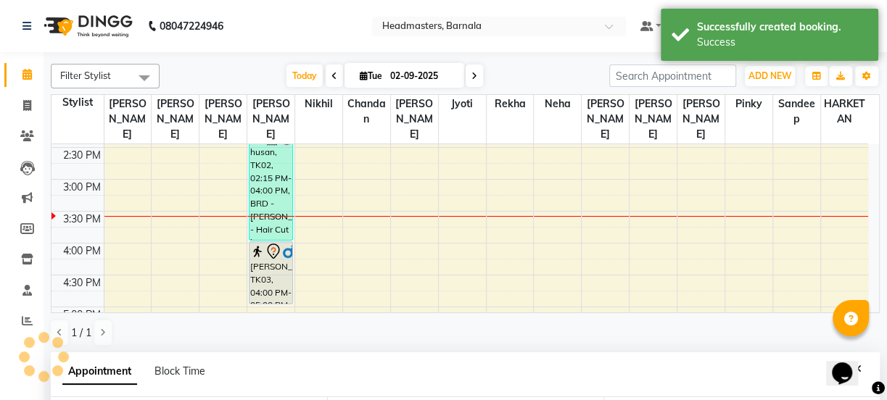
scroll to position [0, 0]
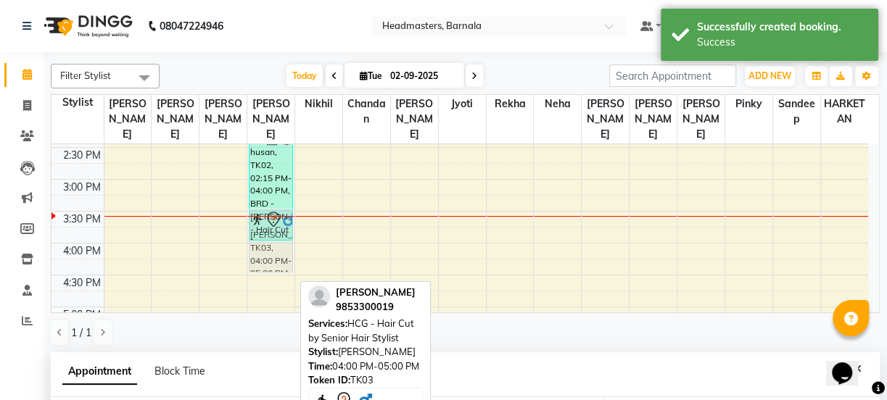
drag, startPoint x: 275, startPoint y: 255, endPoint x: 289, endPoint y: 220, distance: 37.4
click at [289, 220] on div "Eman, TK01, 01:15 PM-02:15 PM, HCG - Hair Cut by Senior Hair Stylist husan, TK0…" at bounding box center [270, 147] width 47 height 829
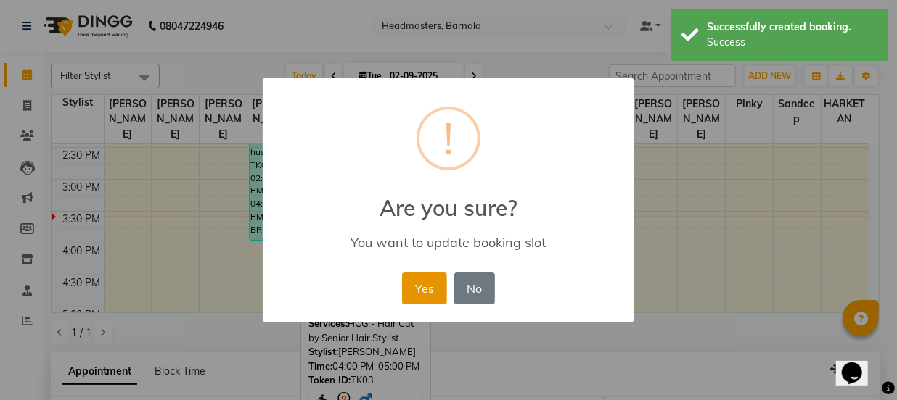
click at [424, 284] on button "Yes" at bounding box center [424, 289] width 44 height 32
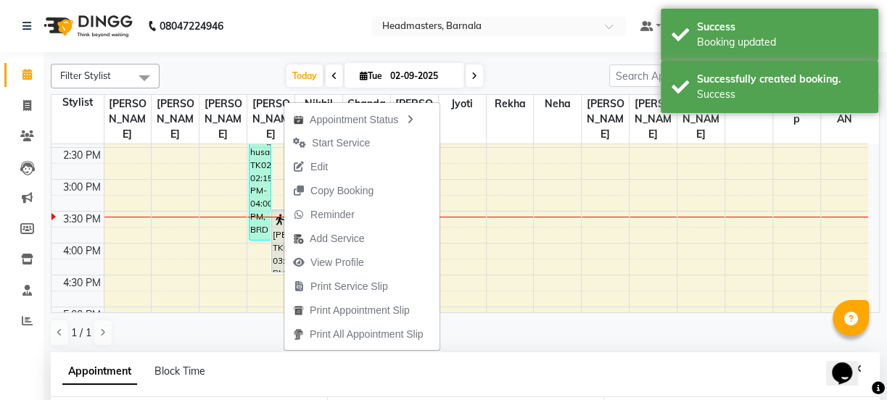
click at [378, 292] on span "Print Service Slip" at bounding box center [340, 287] width 112 height 24
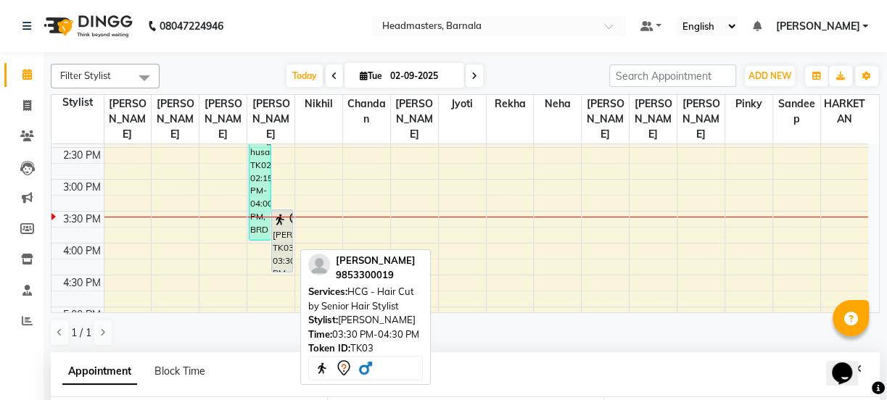
click at [281, 228] on div "[PERSON_NAME], TK03, 03:30 PM-04:30 PM, HCG - Hair Cut by Senior Hair Stylist" at bounding box center [282, 241] width 21 height 62
click at [281, 225] on div "[PERSON_NAME], TK03, 03:30 PM-04:30 PM, HCG - Hair Cut by Senior Hair Stylist" at bounding box center [282, 241] width 21 height 62
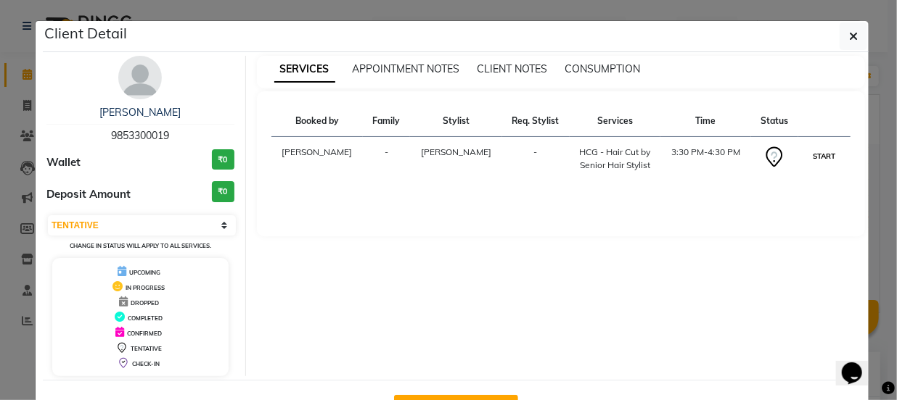
click at [820, 155] on button "START" at bounding box center [824, 156] width 30 height 18
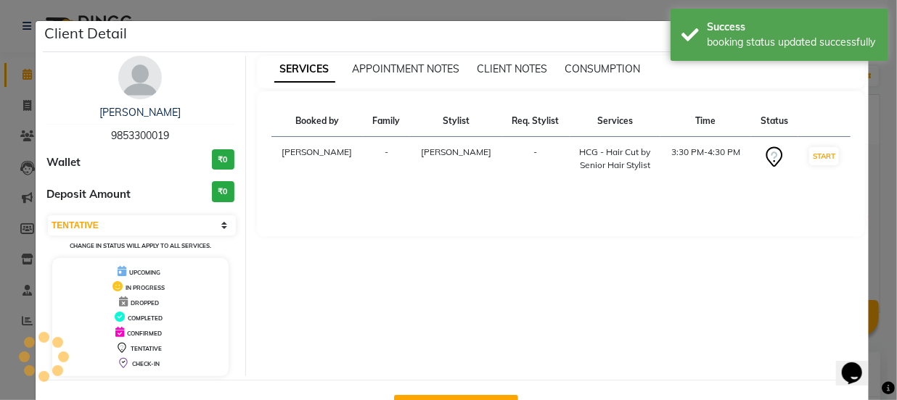
select select "1"
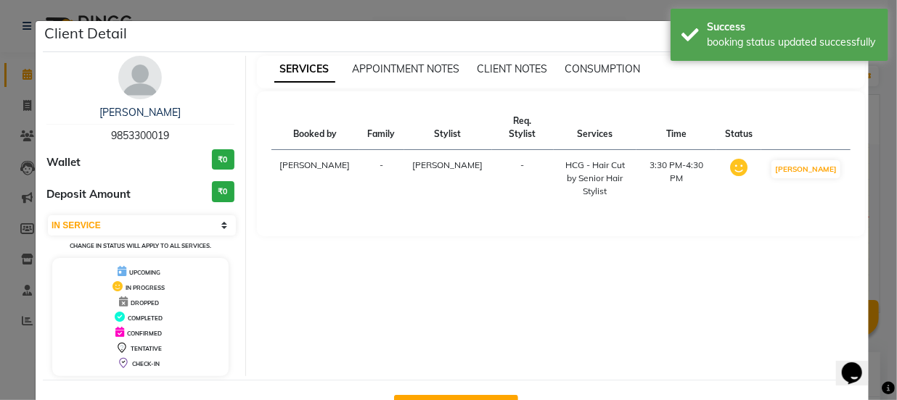
click at [873, 164] on ngb-modal-window "Client Detail [PERSON_NAME] 9853300019 Wallet ₹0 Deposit Amount ₹0 Select IN SE…" at bounding box center [448, 200] width 897 height 400
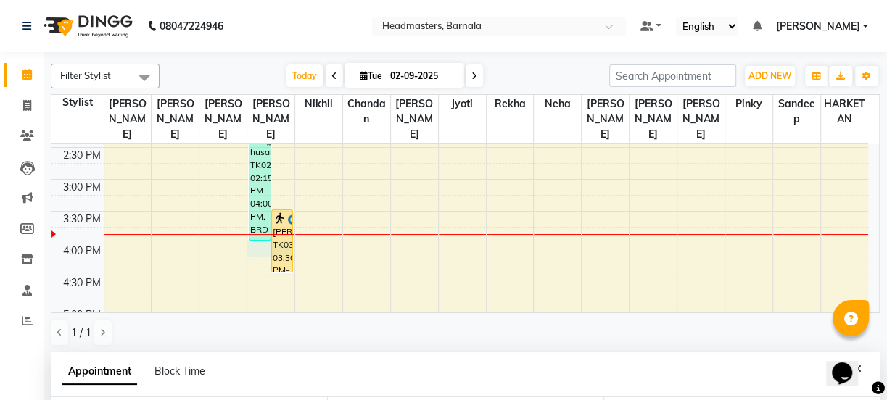
click at [263, 236] on div "8:00 AM 8:30 AM 9:00 AM 9:30 AM 10:00 AM 10:30 AM 11:00 AM 11:30 AM 12:00 PM 12…" at bounding box center [459, 147] width 817 height 829
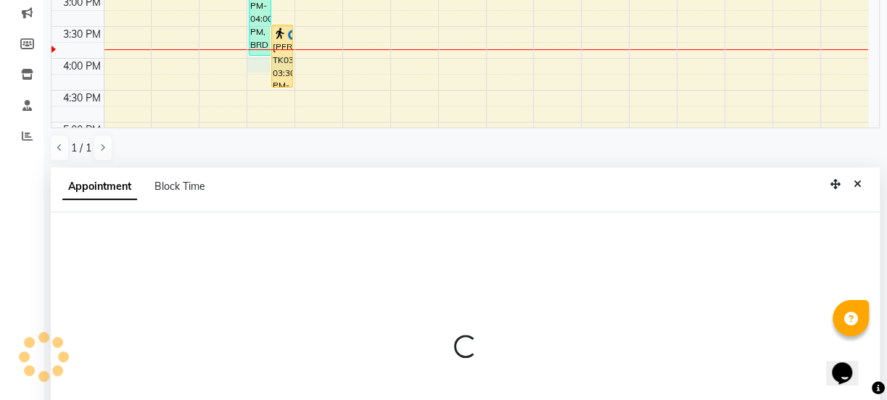
scroll to position [282, 0]
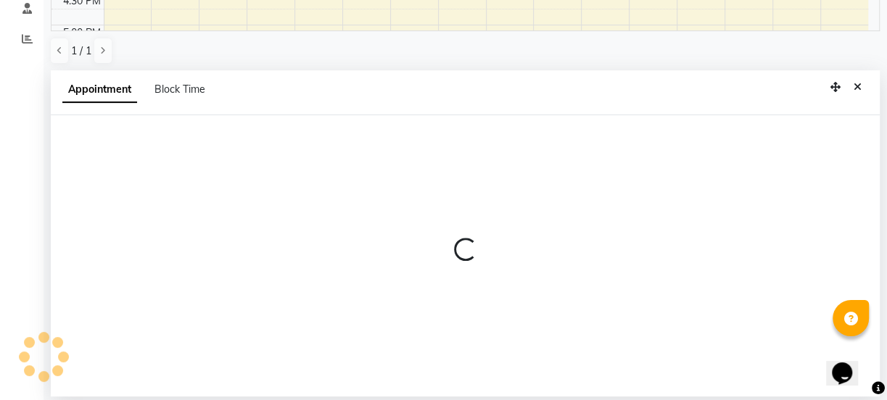
select select "67277"
select select "960"
select select "tentative"
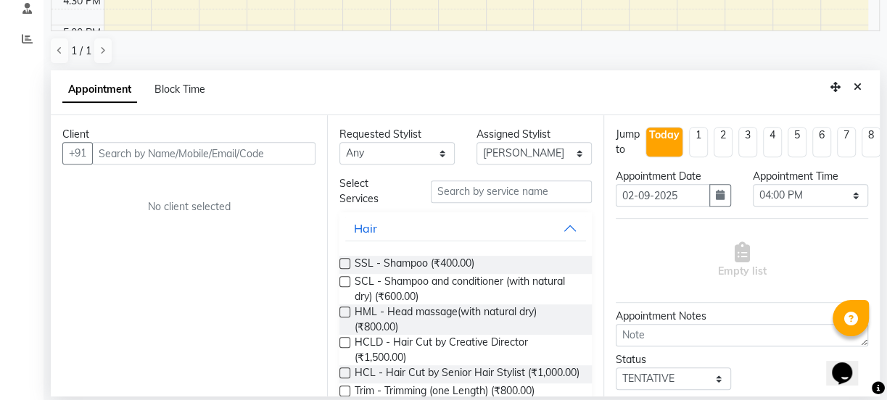
click at [210, 148] on input "text" at bounding box center [203, 153] width 223 height 22
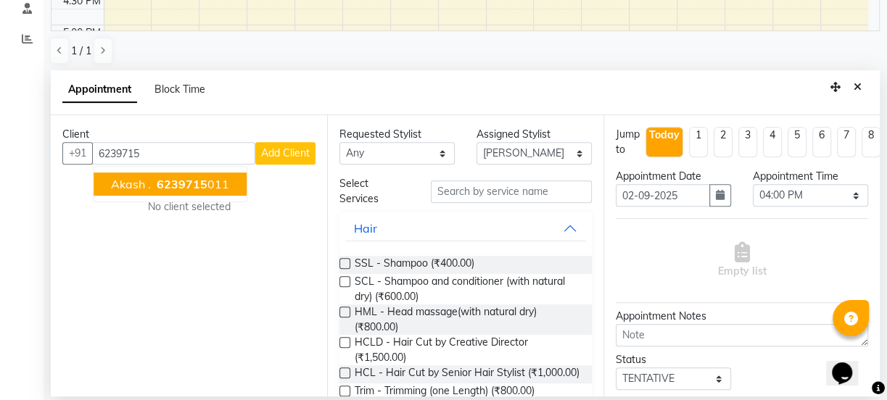
drag, startPoint x: 208, startPoint y: 186, endPoint x: 218, endPoint y: 188, distance: 9.5
click at [209, 186] on ngb-highlight "6239715 011" at bounding box center [191, 184] width 75 height 15
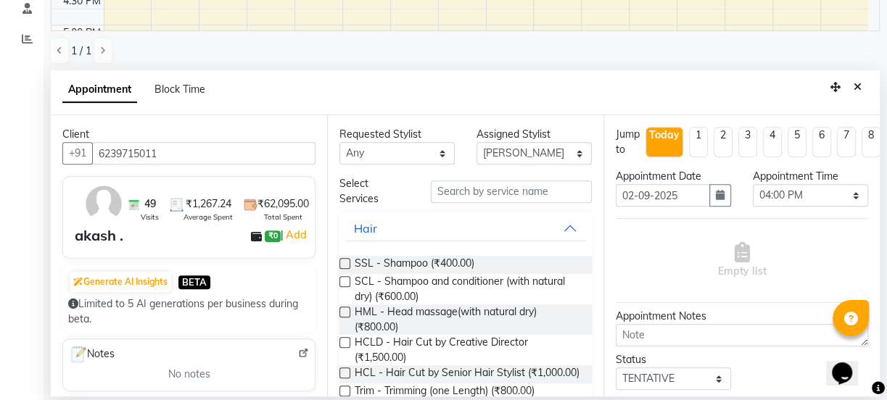
type input "6239715011"
click at [534, 197] on input "text" at bounding box center [511, 192] width 161 height 22
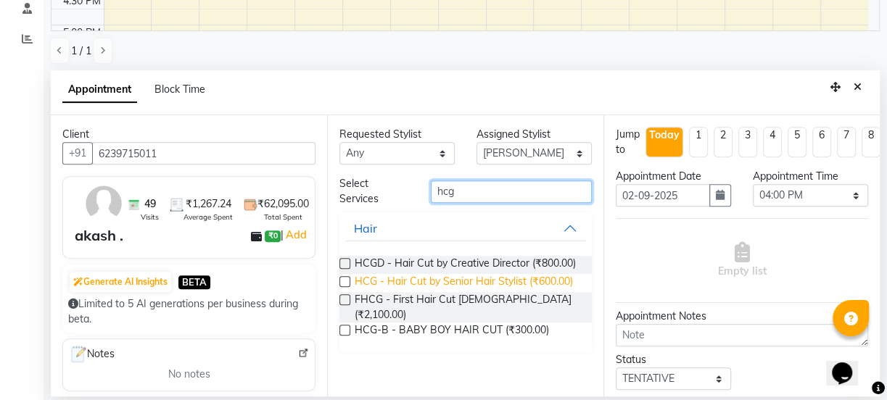
type input "hcg"
click at [553, 285] on span "HCG - Hair Cut by Senior Hair Stylist (₹600.00)" at bounding box center [464, 283] width 218 height 18
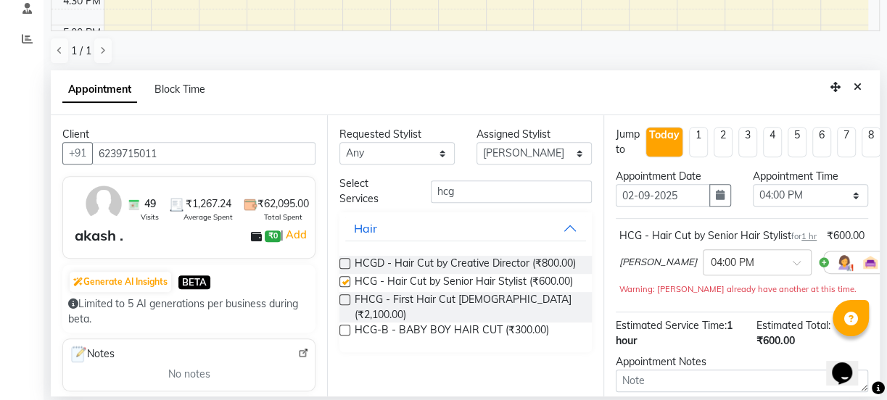
checkbox input "false"
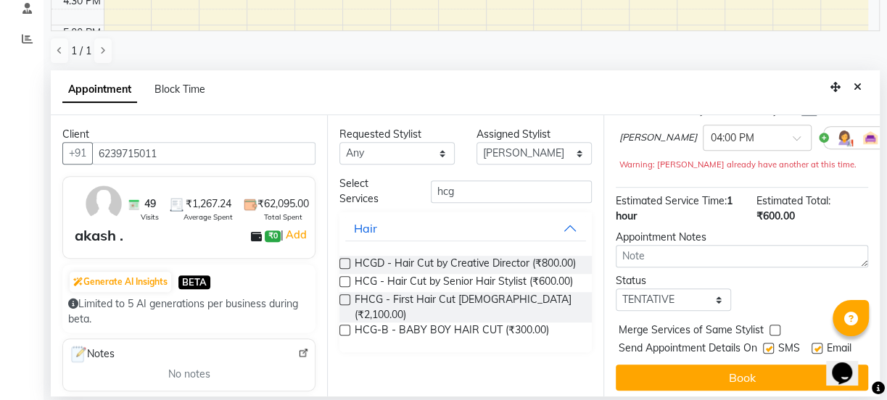
scroll to position [169, 0]
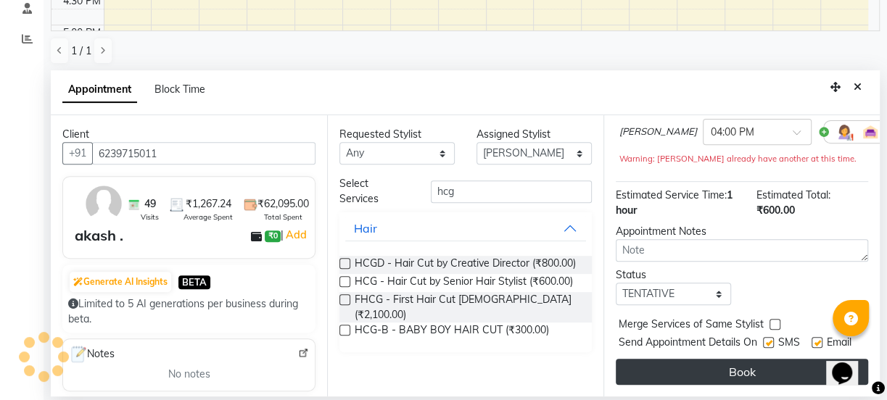
click at [757, 362] on button "Book" at bounding box center [742, 372] width 252 height 26
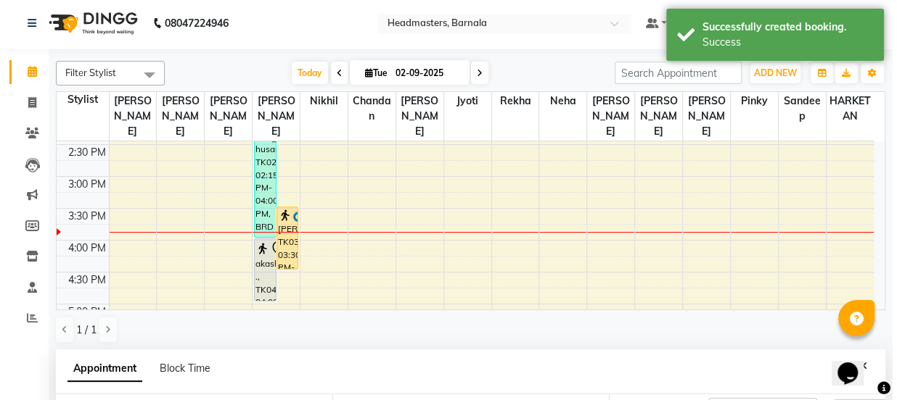
scroll to position [0, 0]
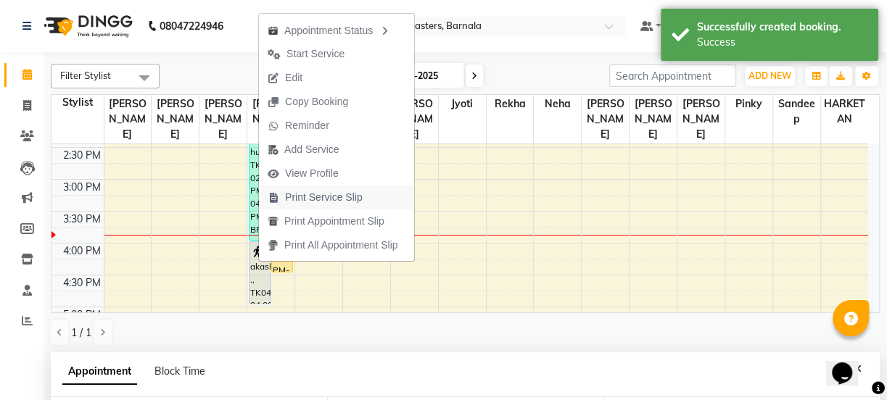
click at [360, 199] on span "Print Service Slip" at bounding box center [324, 197] width 78 height 15
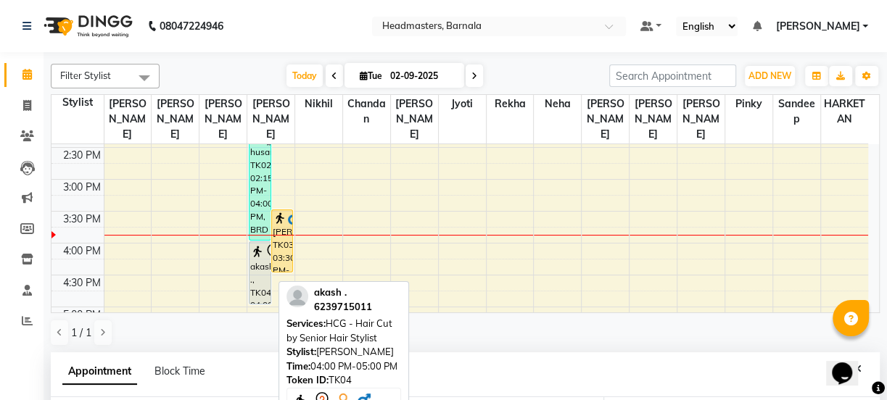
click at [263, 260] on div "akash ., TK04, 04:00 PM-05:00 PM, HCG - Hair Cut by Senior Hair Stylist" at bounding box center [260, 273] width 21 height 62
select select "7"
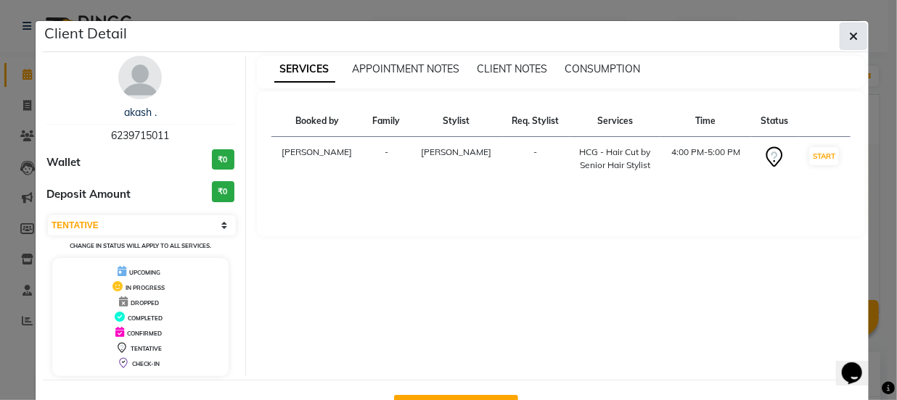
click at [849, 31] on icon "button" at bounding box center [853, 36] width 9 height 12
